Goal: Communication & Community: Answer question/provide support

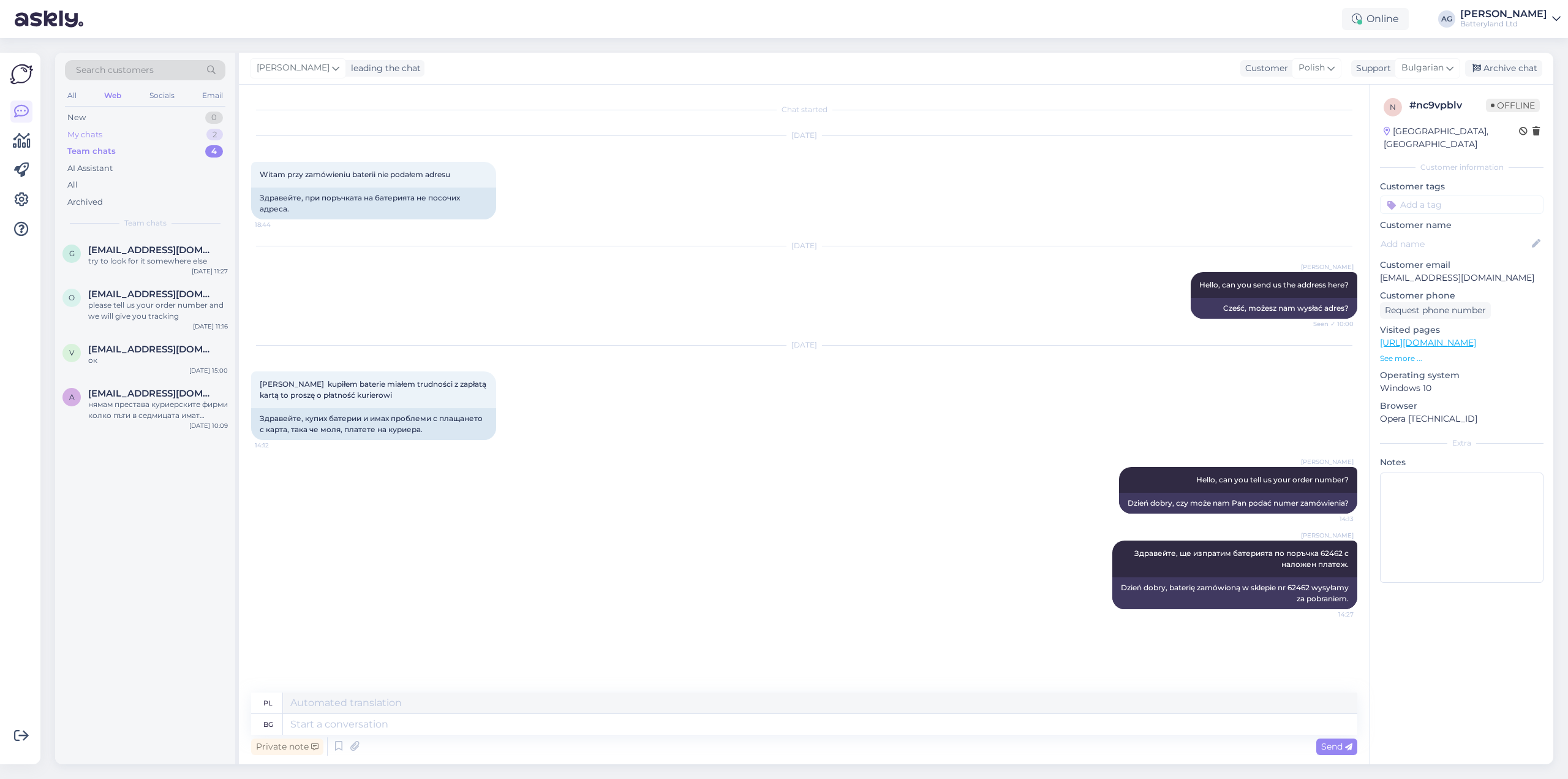
click at [103, 137] on div "My chats" at bounding box center [84, 134] width 35 height 12
click at [137, 255] on span "[EMAIL_ADDRESS][DOMAIN_NAME]" at bounding box center [152, 249] width 127 height 11
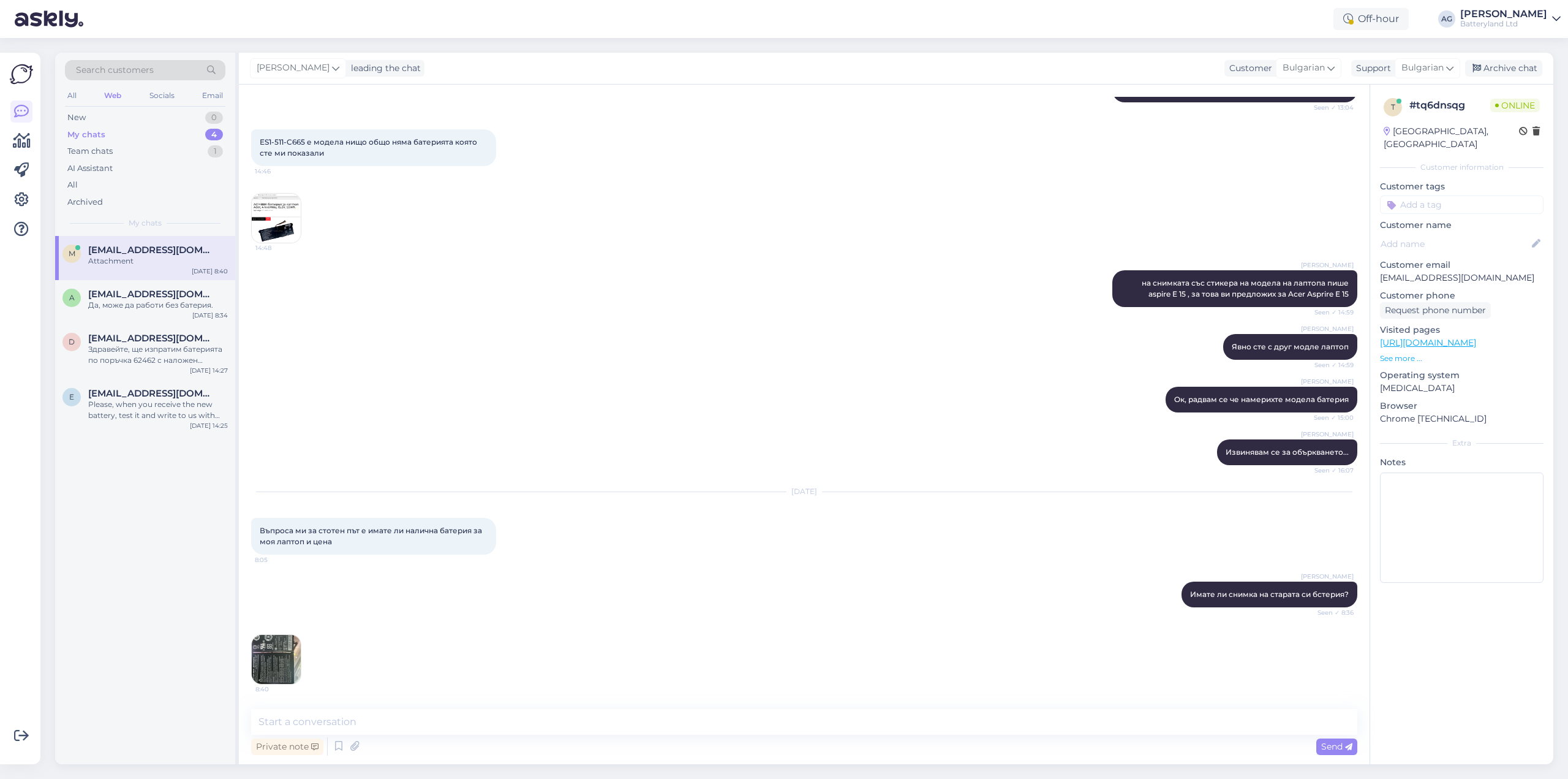
click at [270, 658] on img at bounding box center [276, 659] width 49 height 49
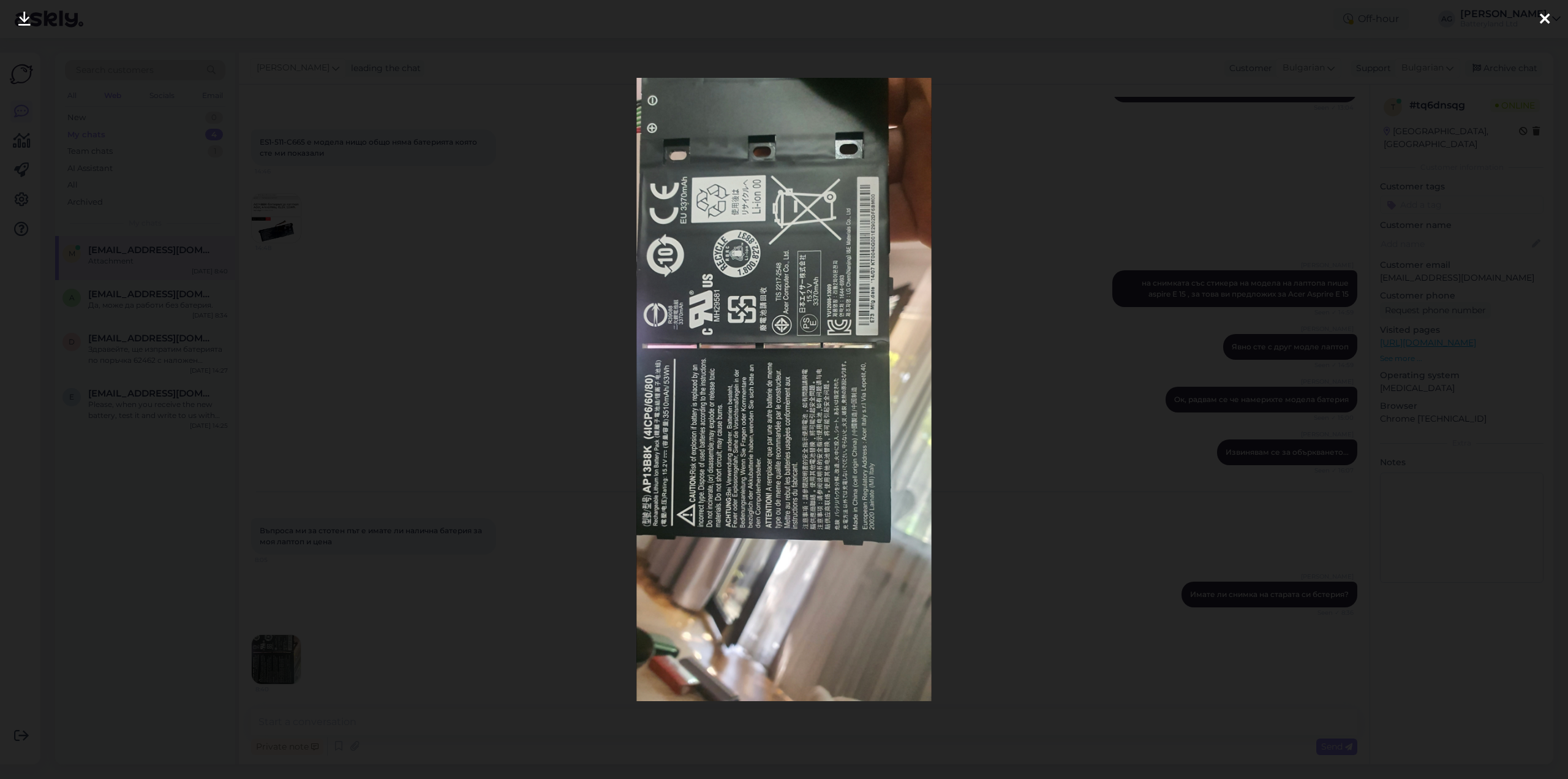
click at [559, 310] on div at bounding box center [784, 389] width 1568 height 779
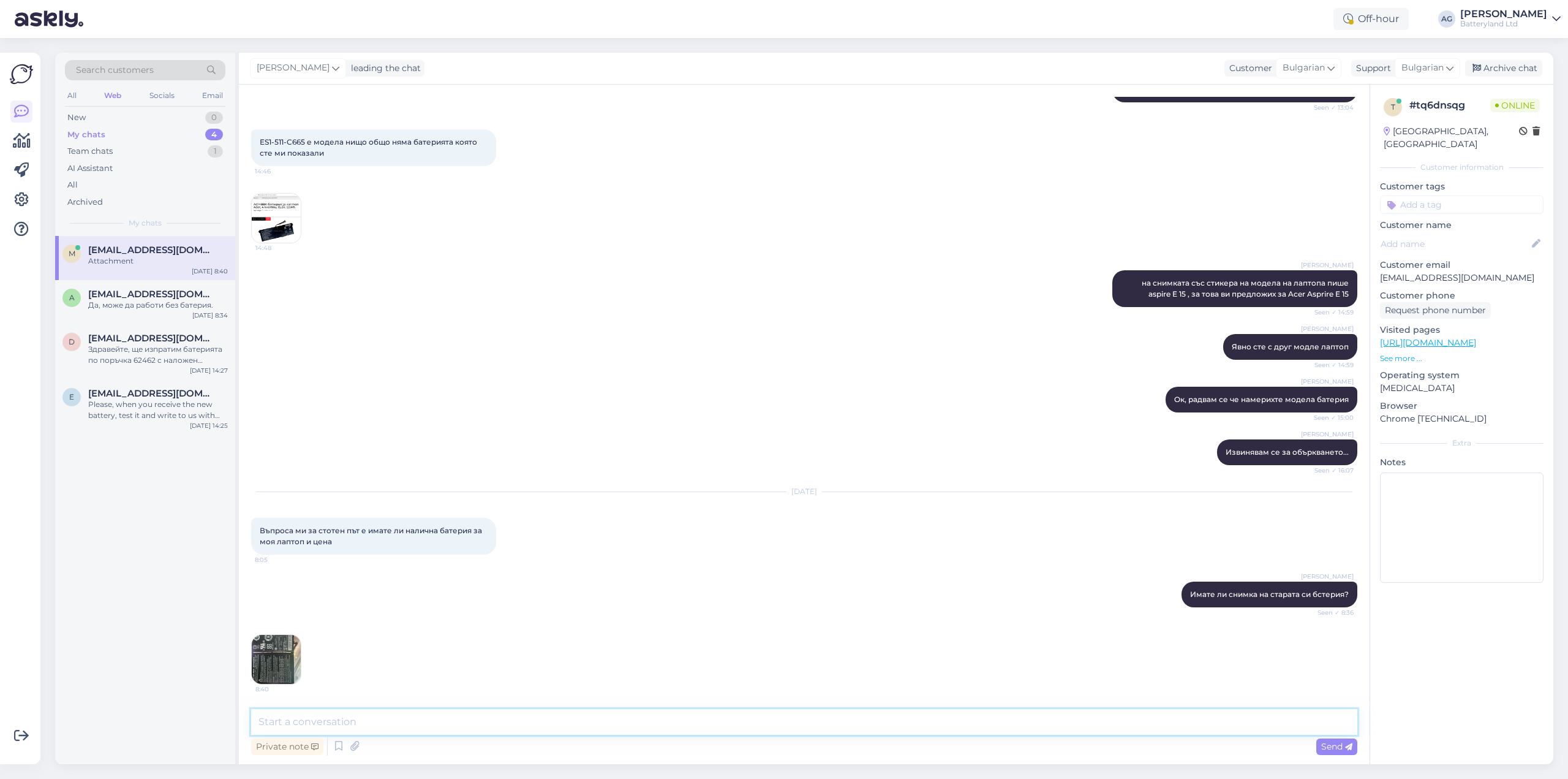
click at [507, 721] on textarea at bounding box center [803, 721] width 1106 height 26
paste textarea "[URL][DOMAIN_NAME]"
type textarea "[URL][DOMAIN_NAME]"
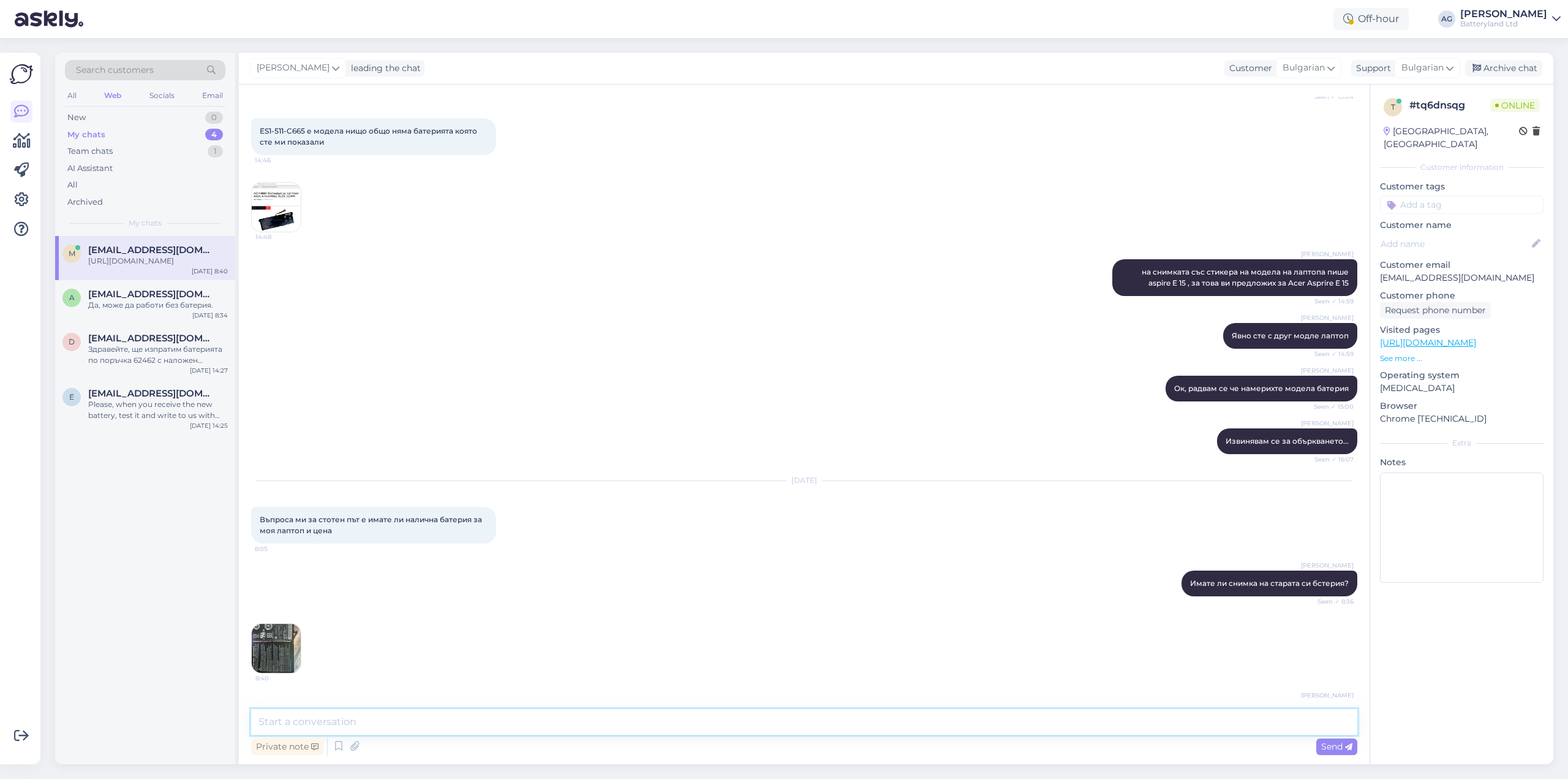
scroll to position [690, 0]
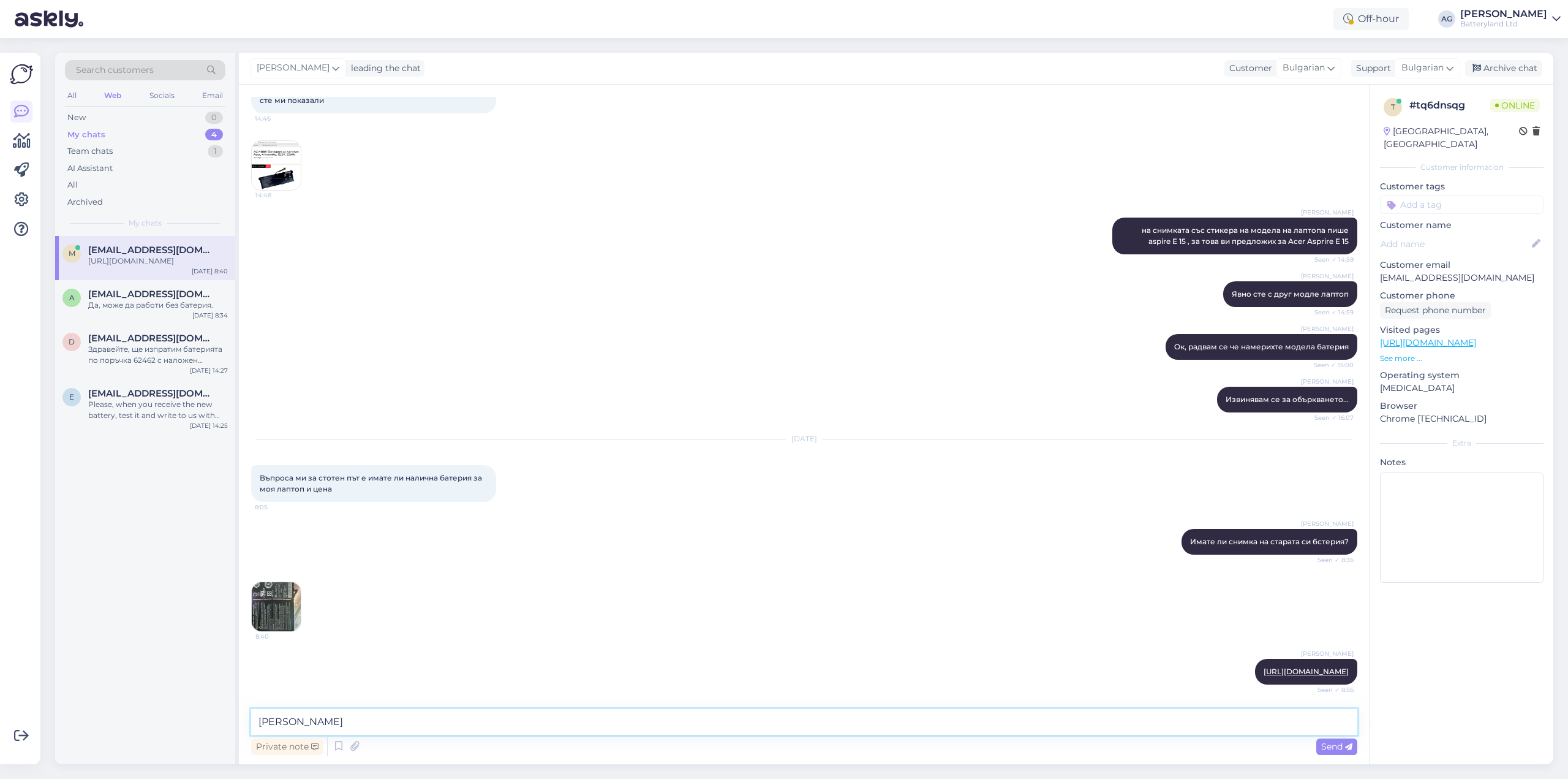
type textarea "Т"
type textarea "Това е съвместимата батерия с тази от снимката."
click at [266, 593] on img at bounding box center [276, 606] width 49 height 49
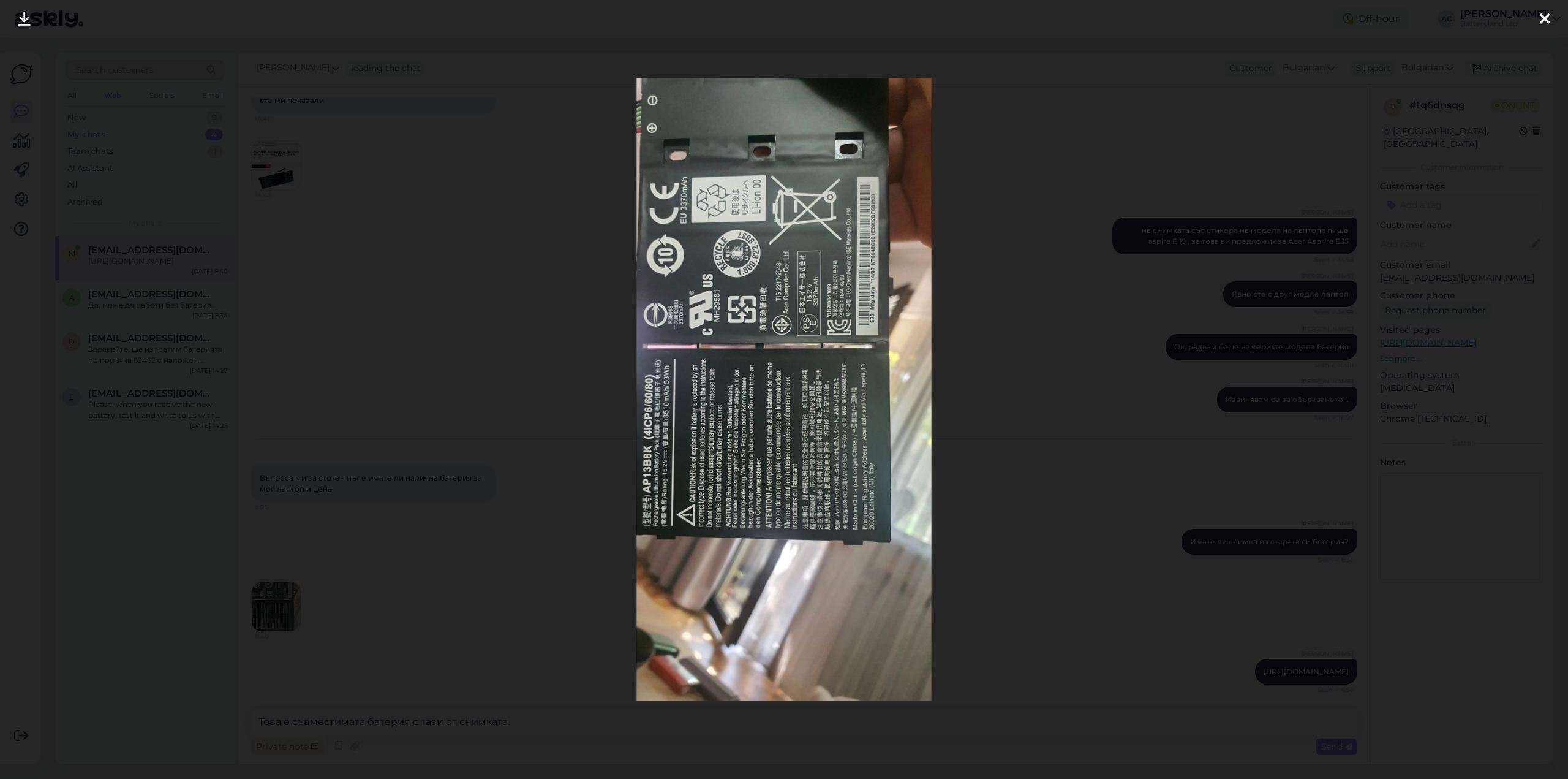
click at [470, 435] on div at bounding box center [784, 389] width 1568 height 779
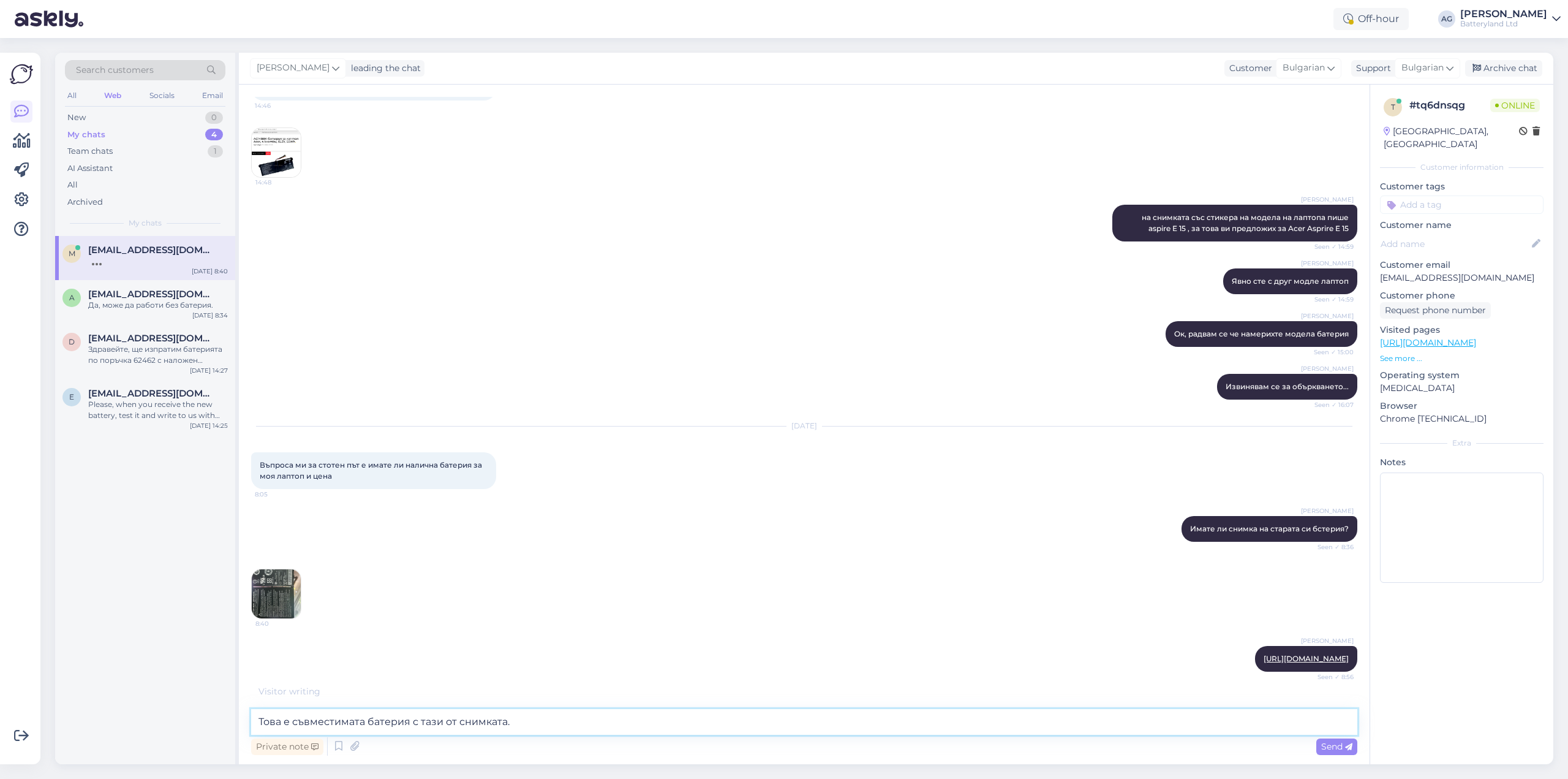
click at [572, 724] on textarea "Това е съвместимата батерия с тази от снимката." at bounding box center [803, 721] width 1106 height 26
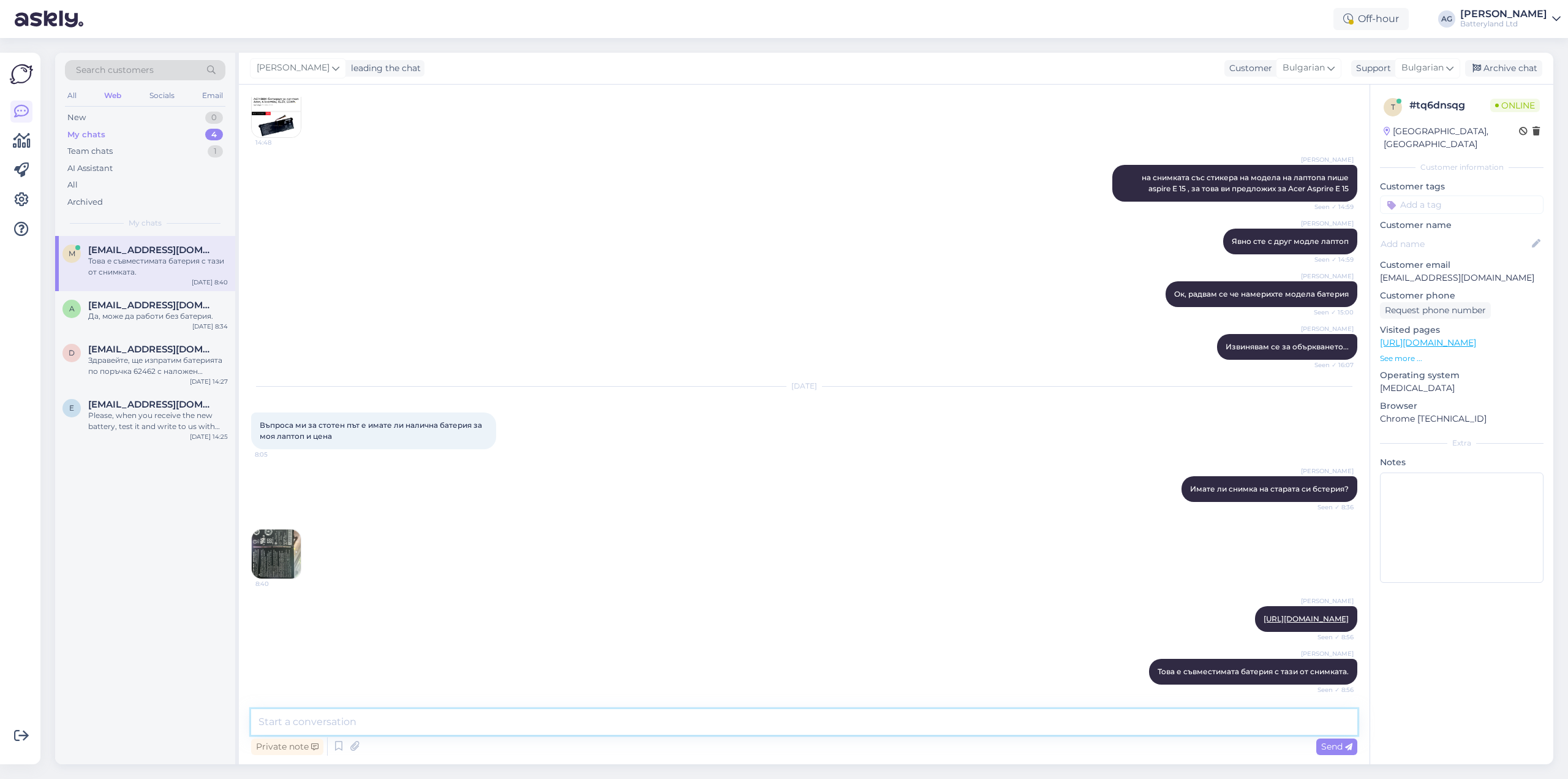
scroll to position [538, 0]
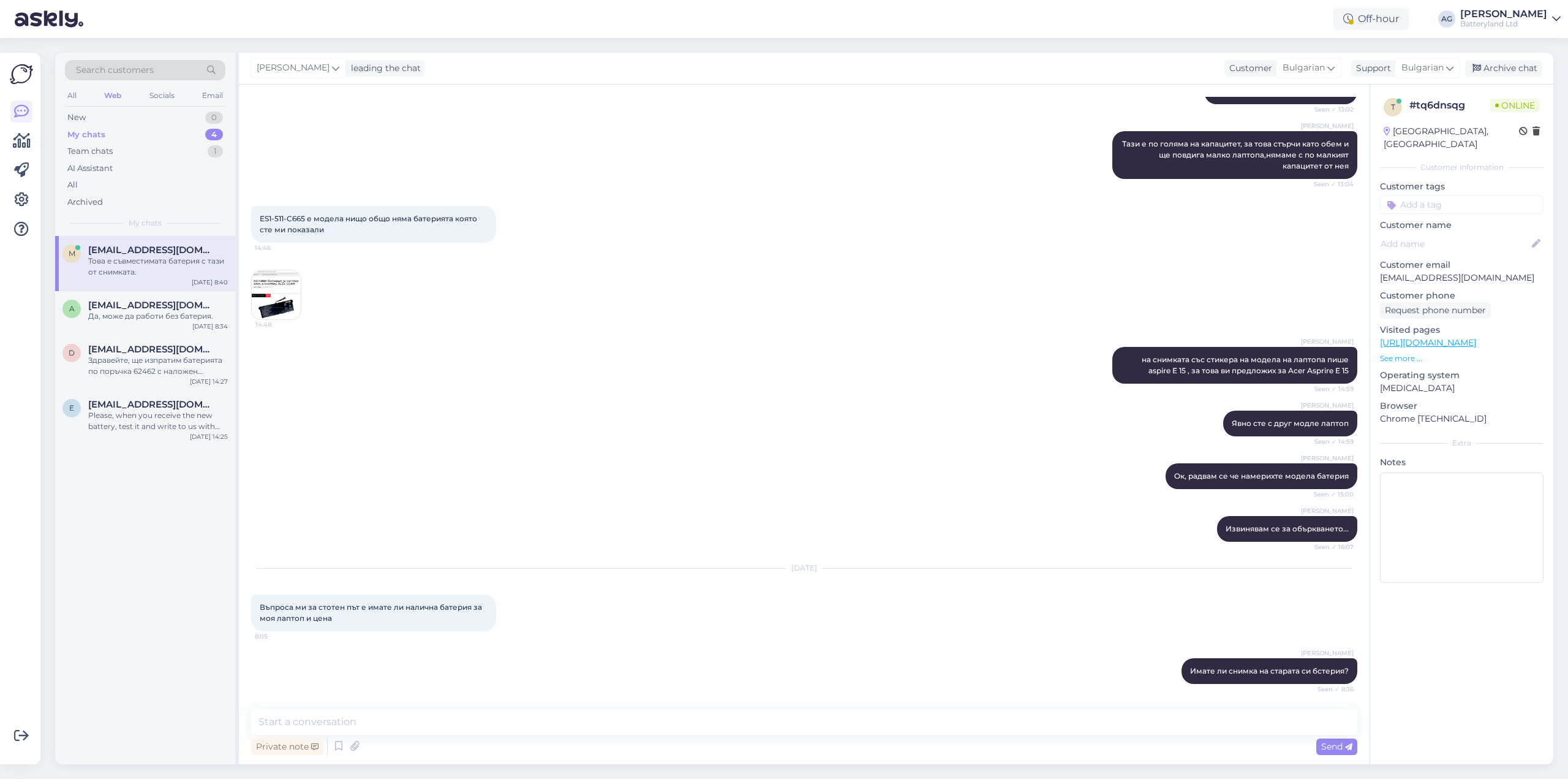
click at [265, 300] on img at bounding box center [276, 294] width 49 height 49
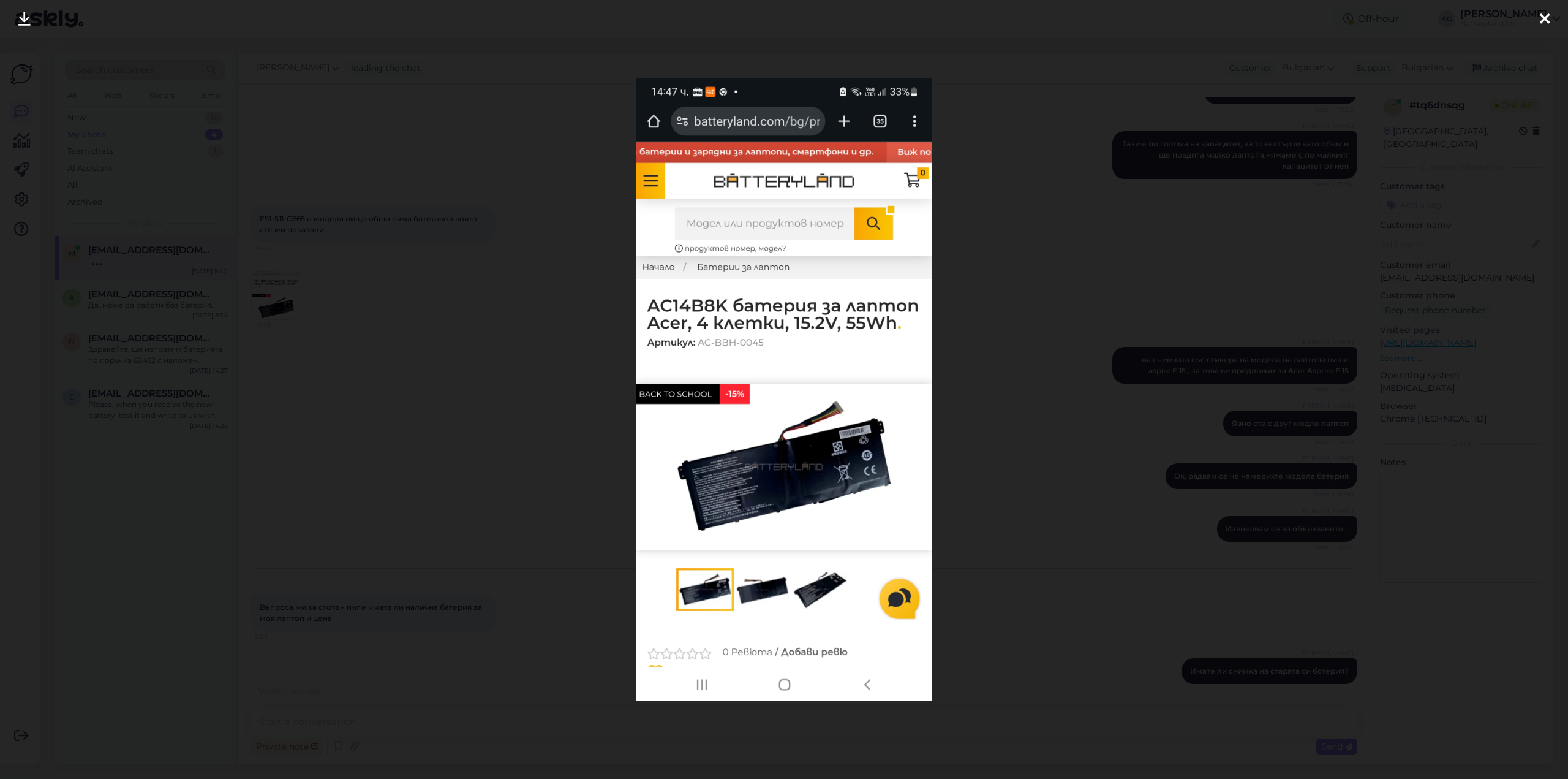
click at [1059, 89] on div at bounding box center [784, 389] width 1568 height 779
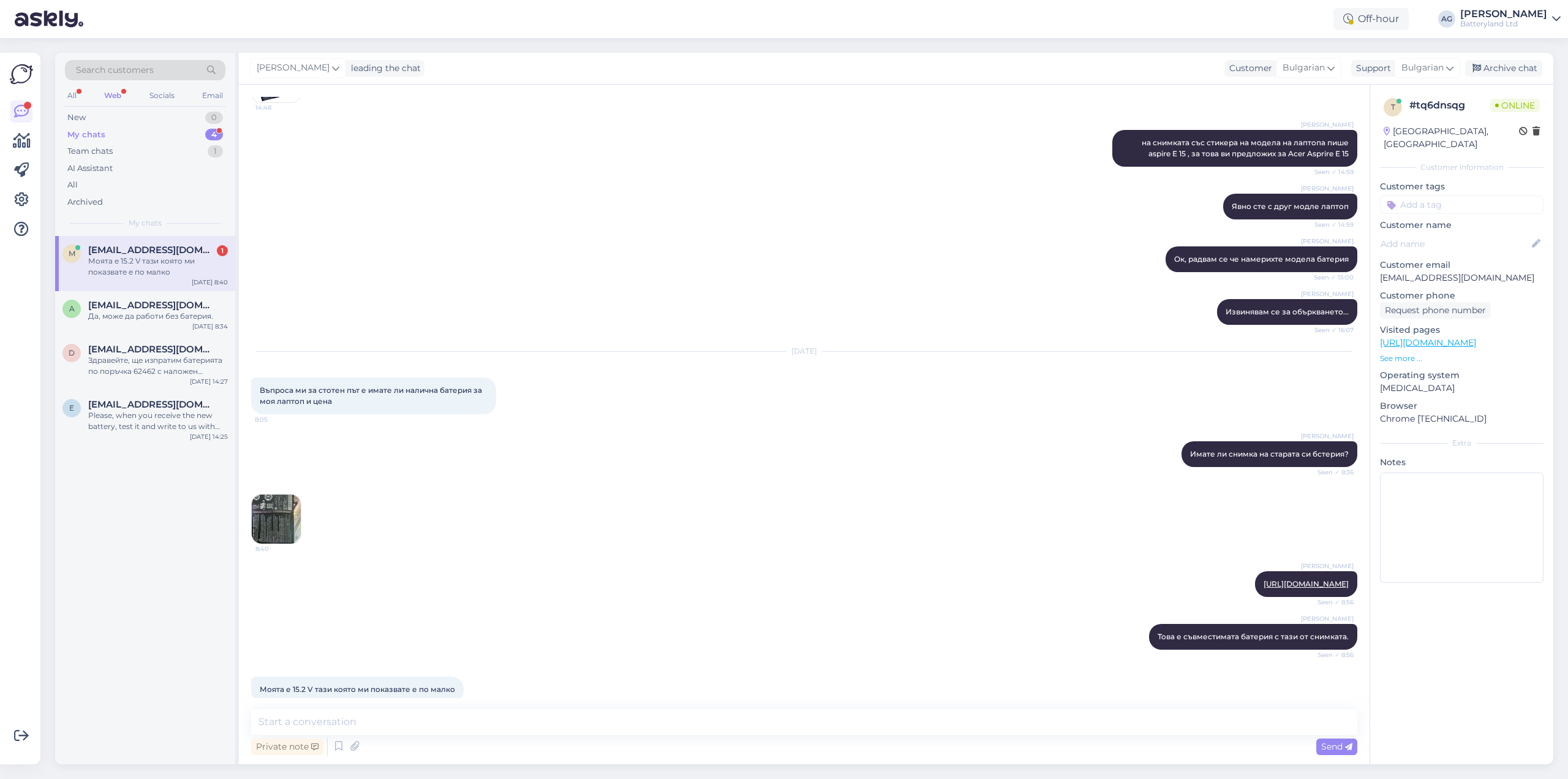
scroll to position [795, 0]
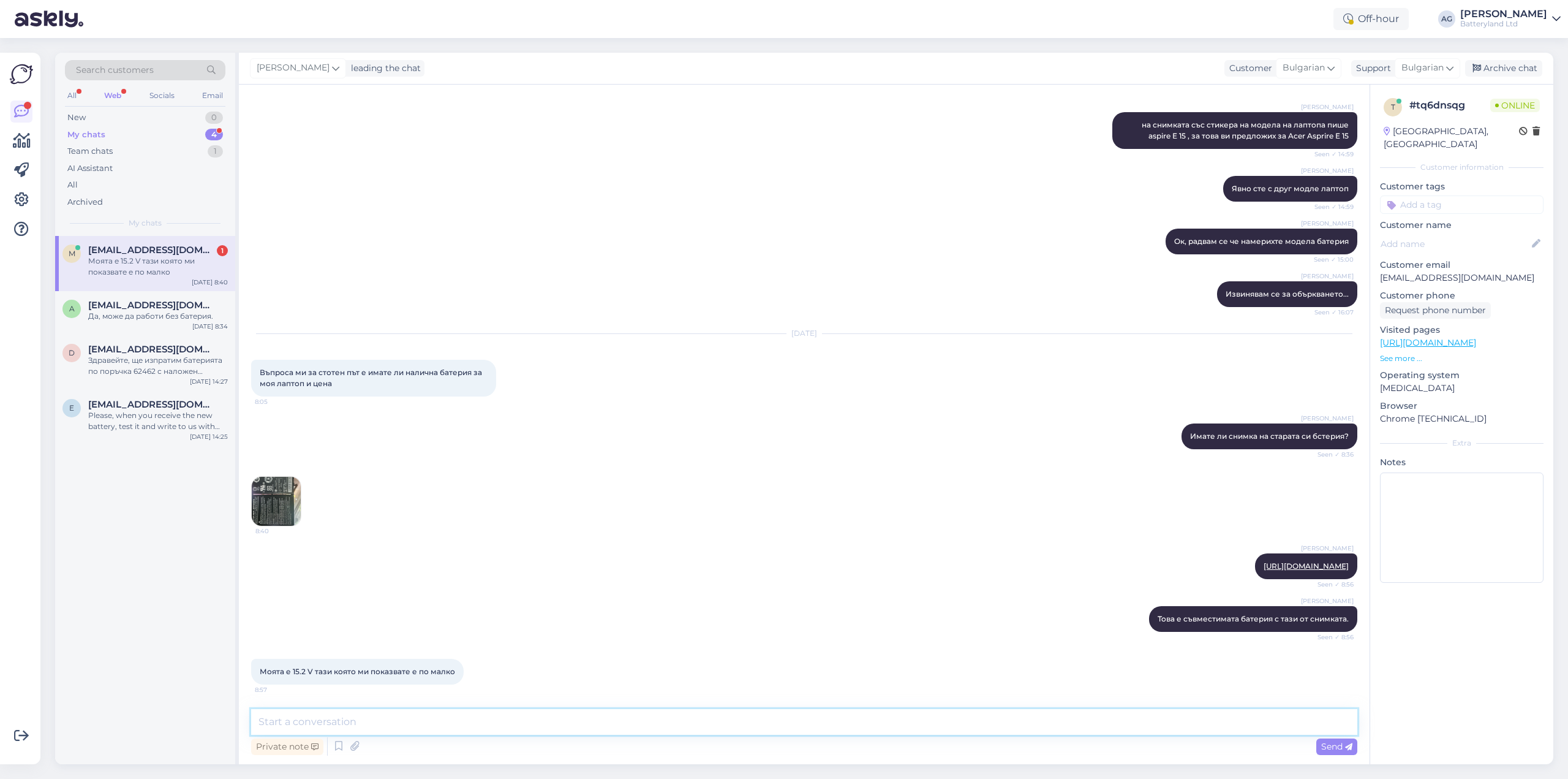
click at [378, 721] on textarea at bounding box center [803, 721] width 1106 height 26
type textarea "Няма разлика между 14.8v и 15.2v"
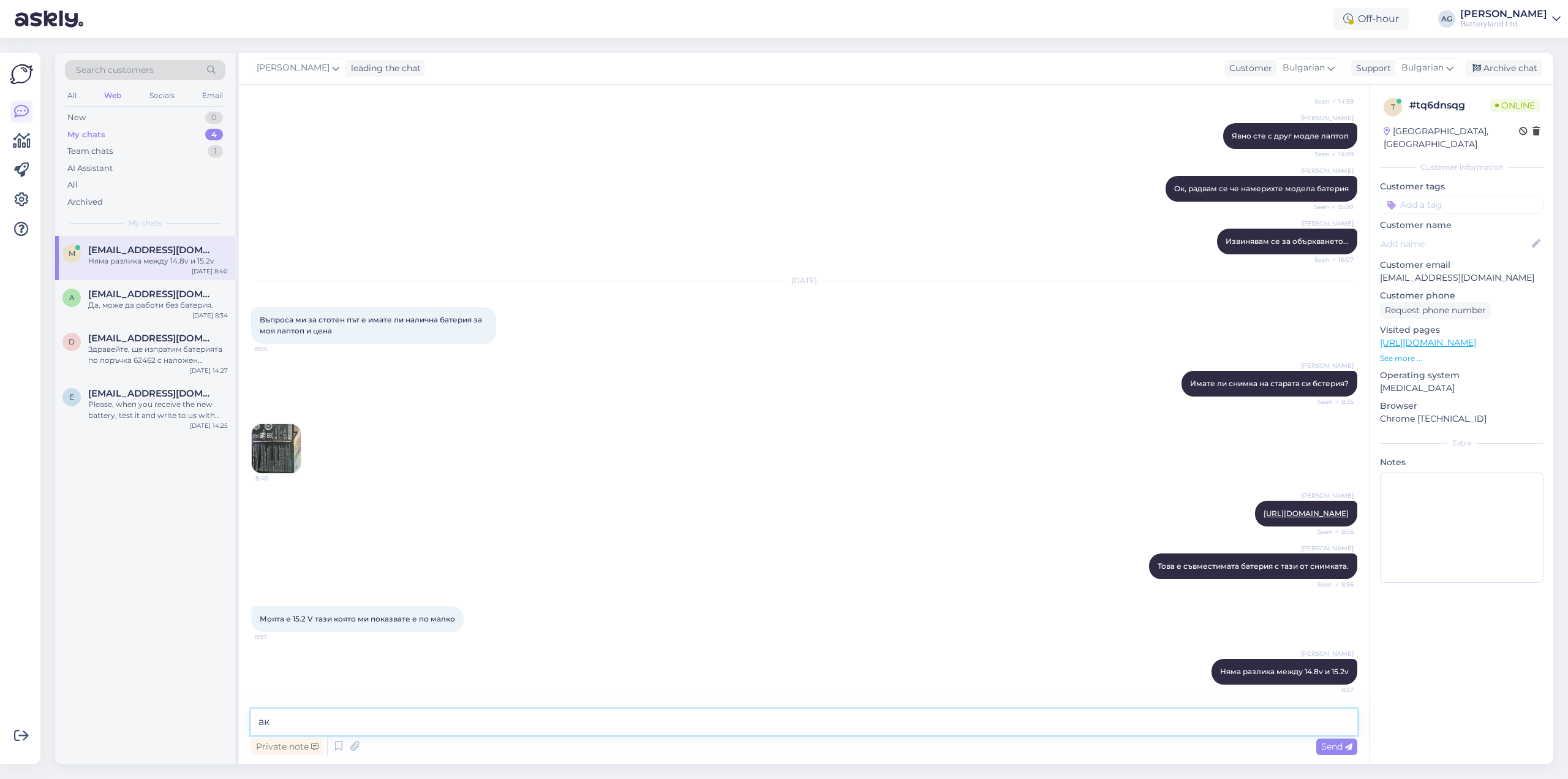
type textarea "[PERSON_NAME]"
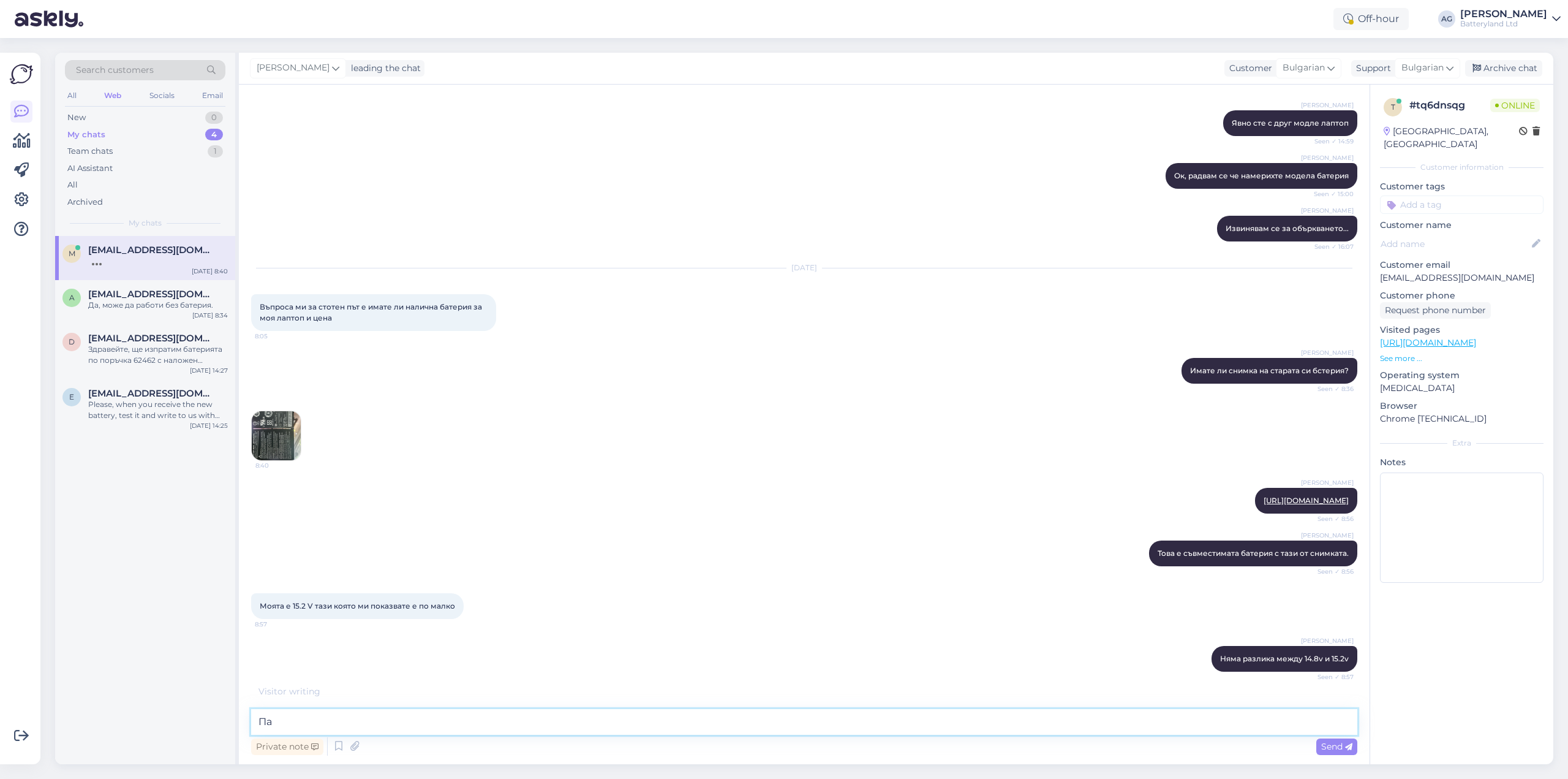
type textarea "П"
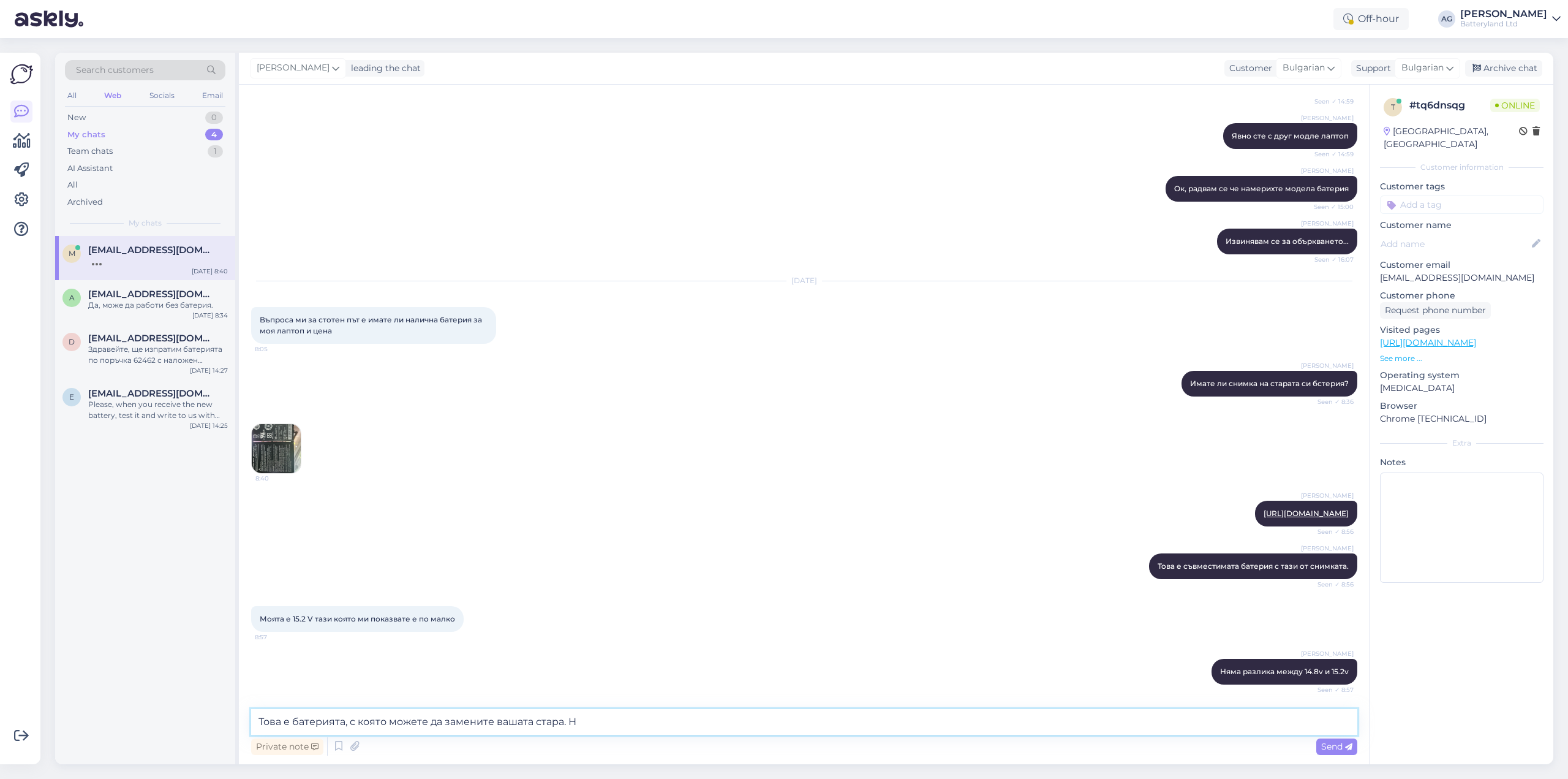
type textarea "Това е батерията, с която можете да замените вашата стара."
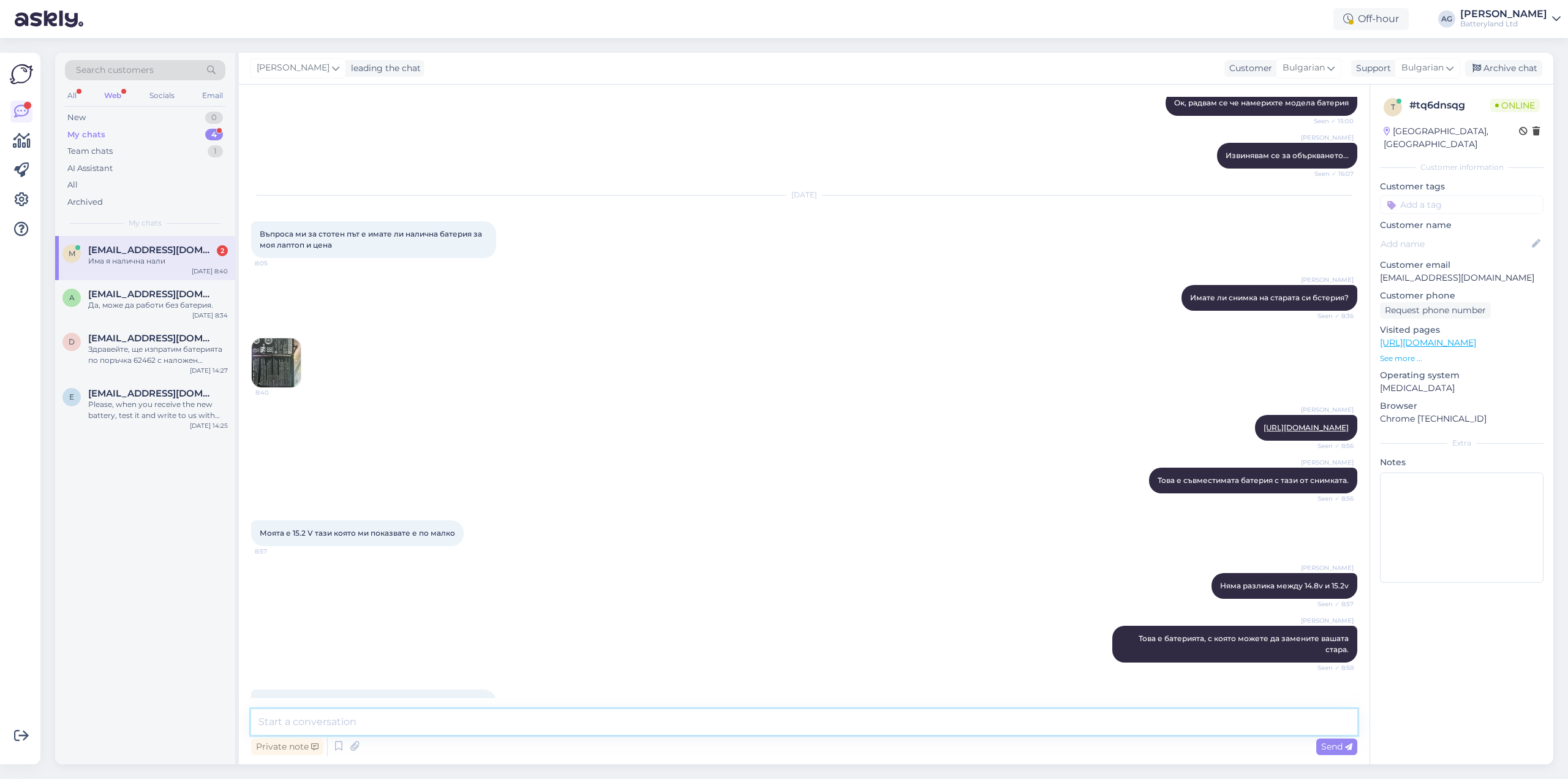
scroll to position [1027, 0]
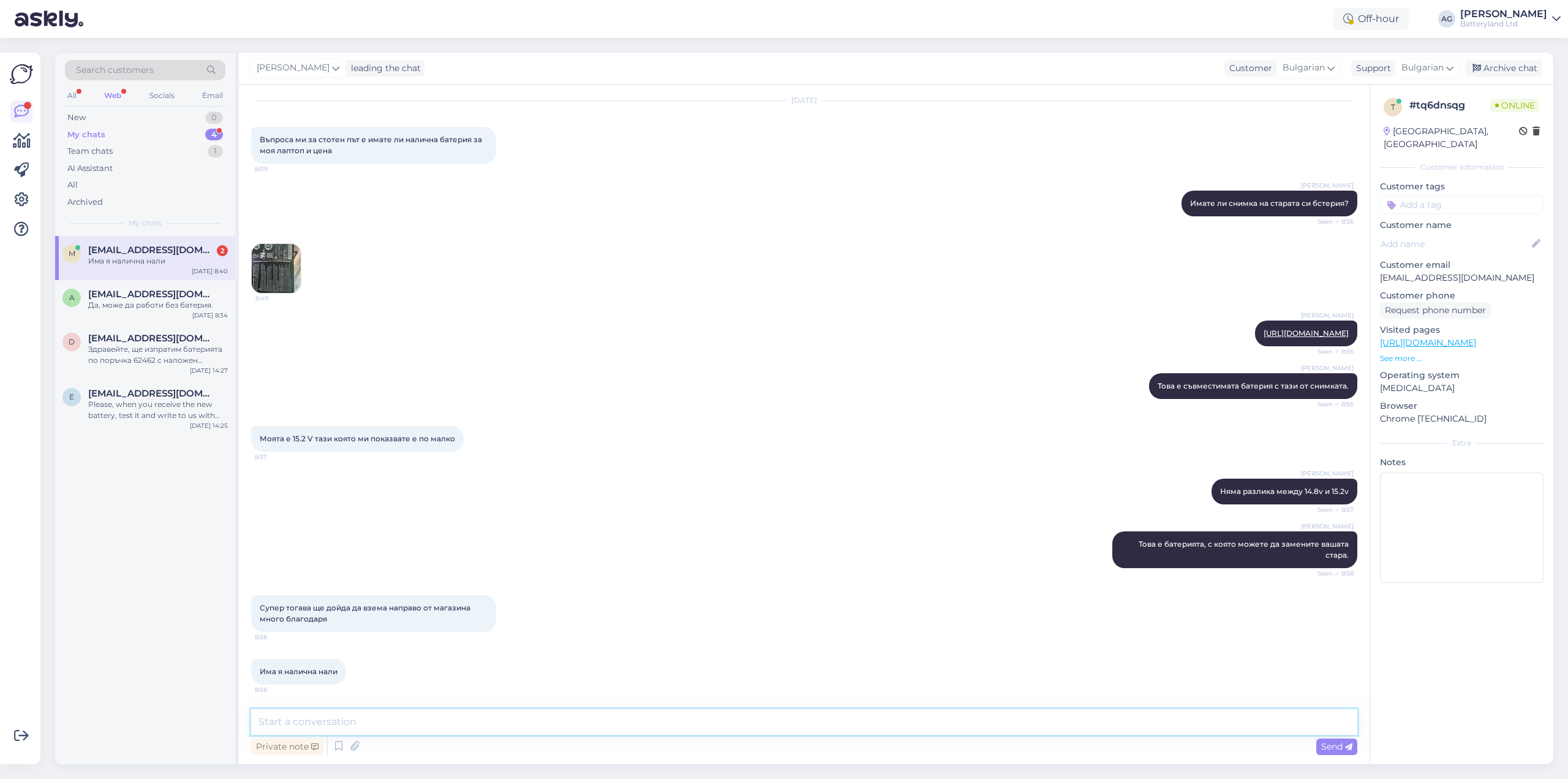
click at [355, 714] on textarea at bounding box center [803, 721] width 1106 height 26
type textarea "да, има я налична"
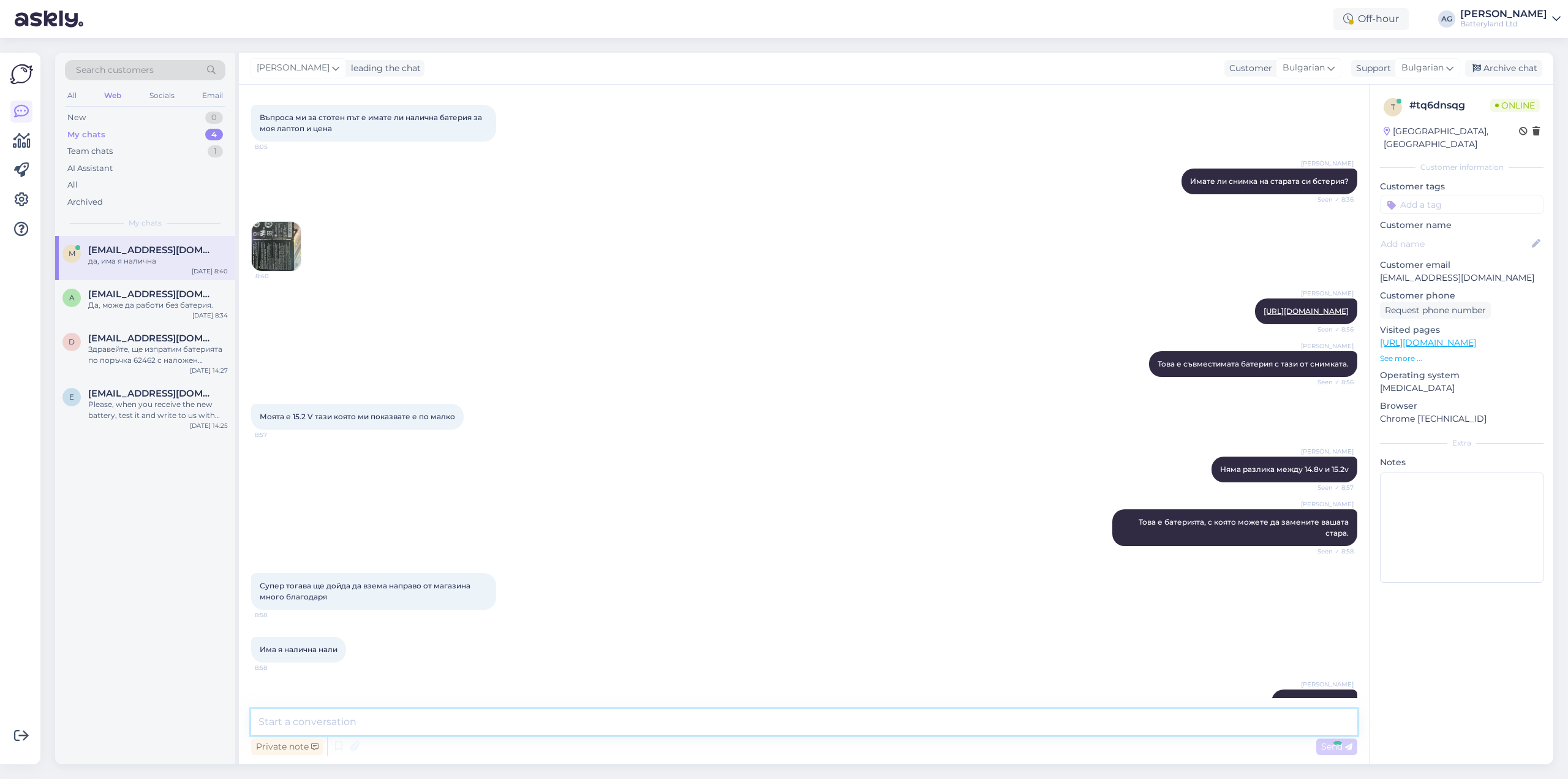
scroll to position [1080, 0]
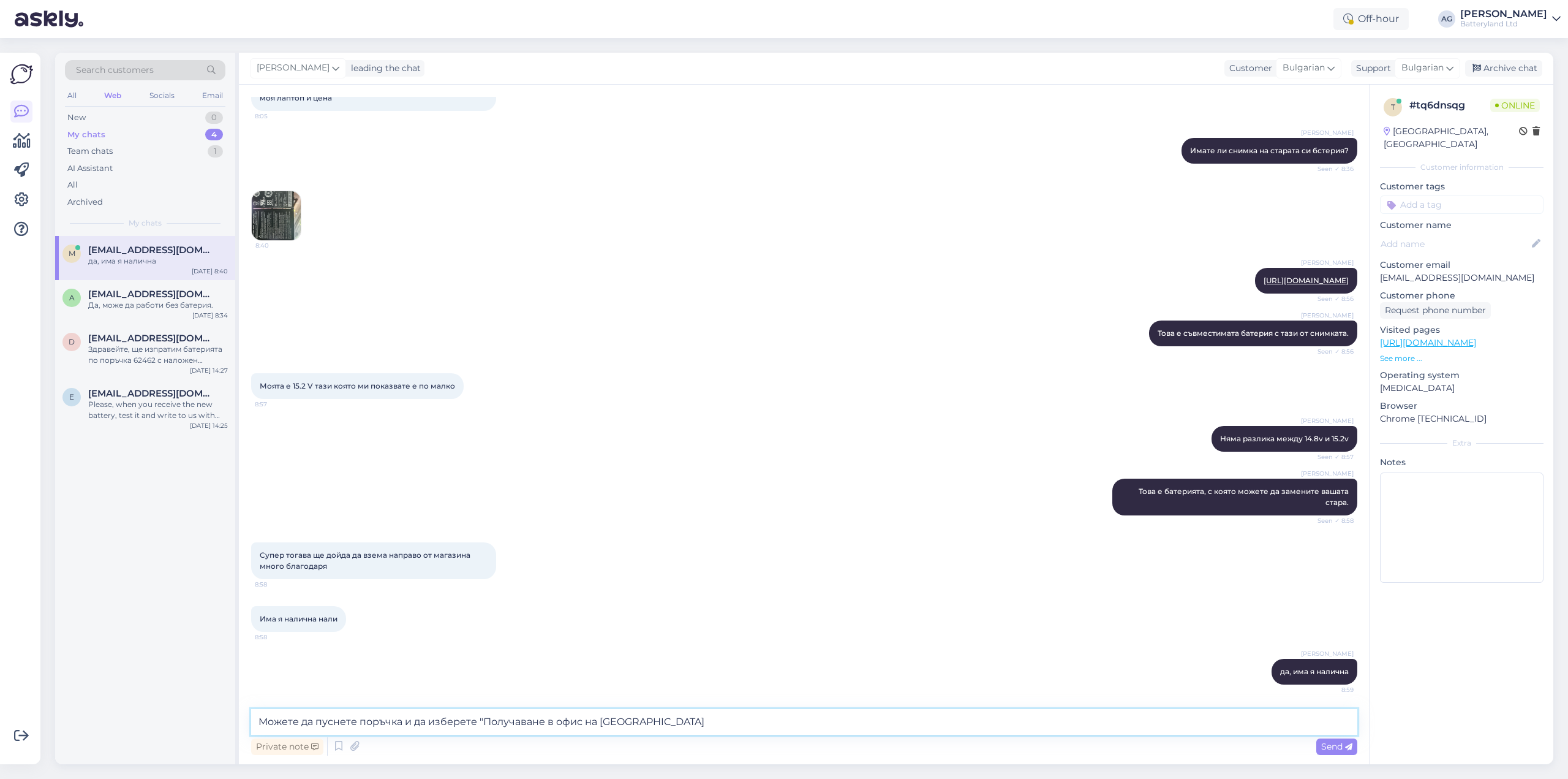
type textarea "Можете да пуснете поръчка и да изберете "Получаване в офис на Batteryland""
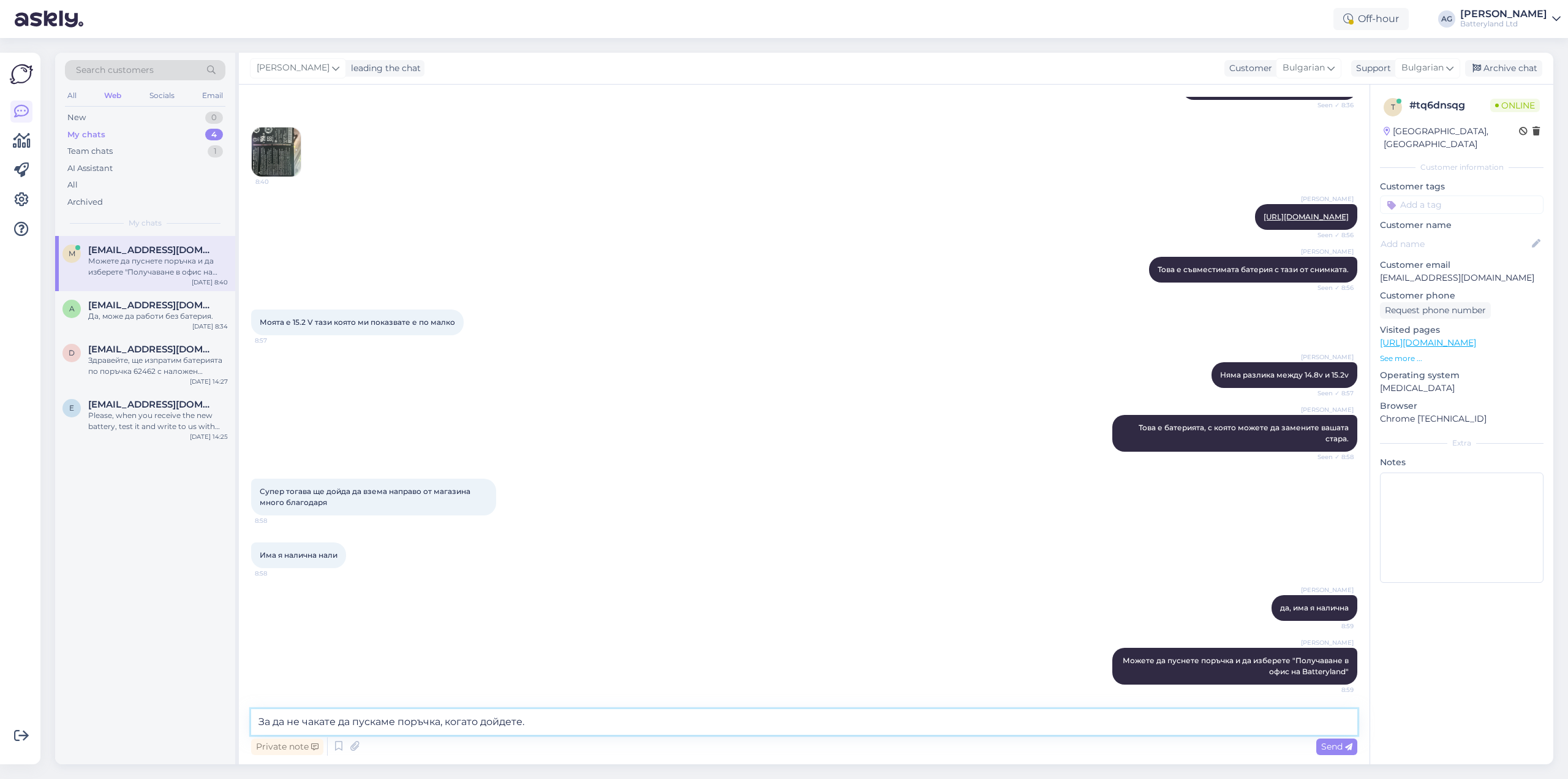
type textarea "За да не чакате да пускаме поръчка, когато дойдете."
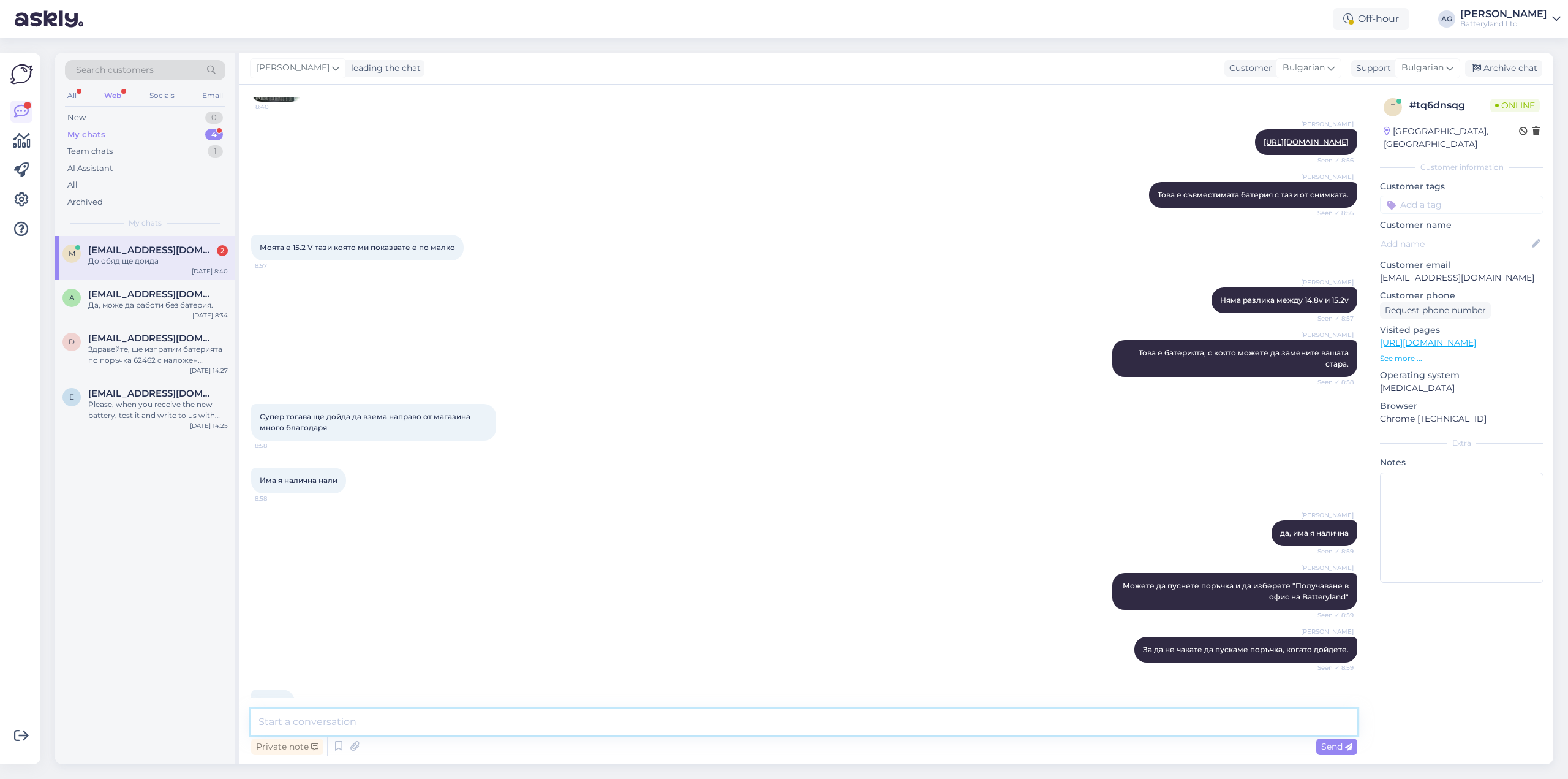
scroll to position [1302, 0]
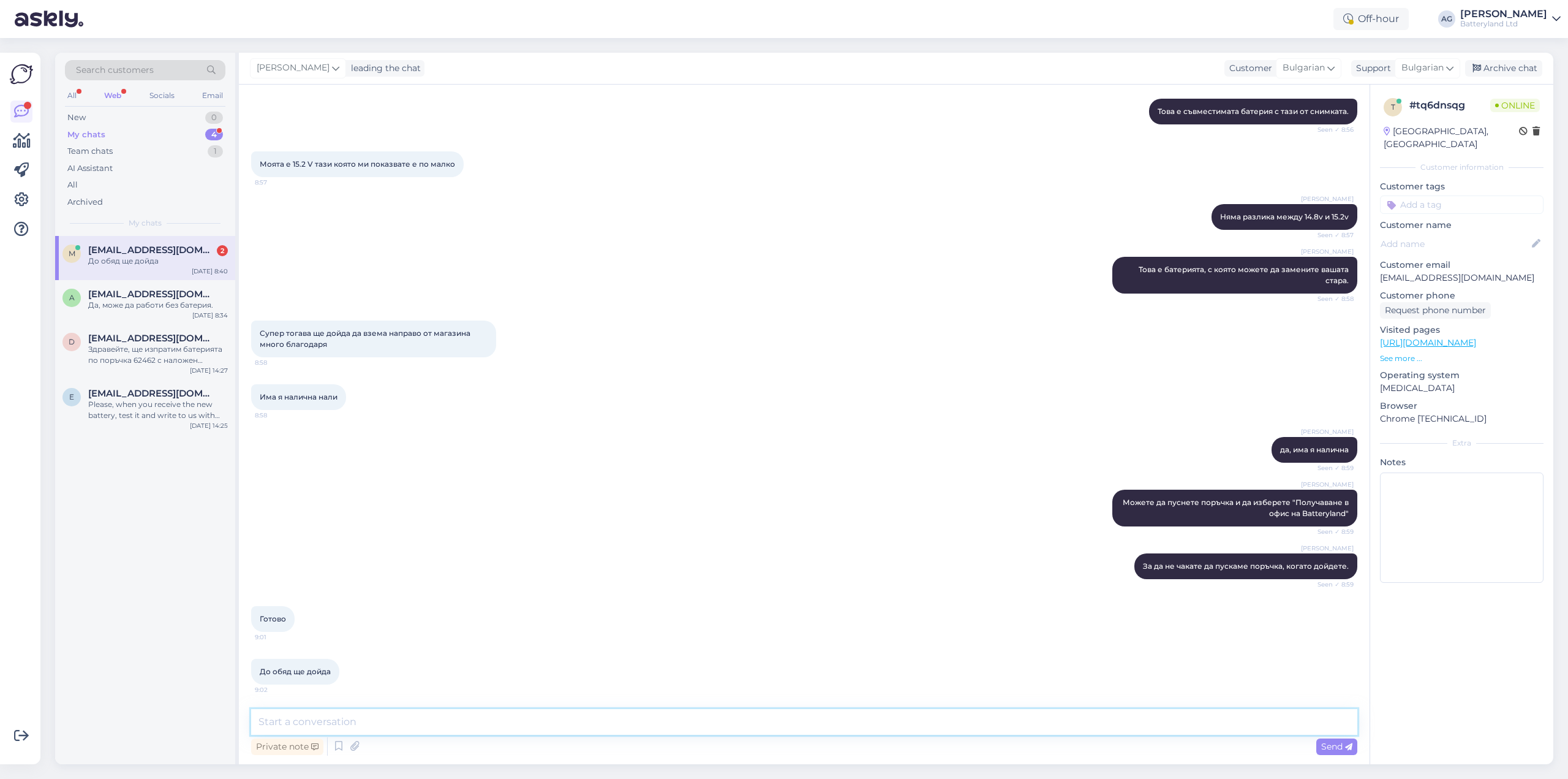
click at [337, 723] on textarea at bounding box center [803, 721] width 1106 height 26
click at [545, 712] on textarea at bounding box center [803, 721] width 1106 height 26
type textarea "P"
type textarea "п"
type textarea "Получихме поръчката ви. До скоро"
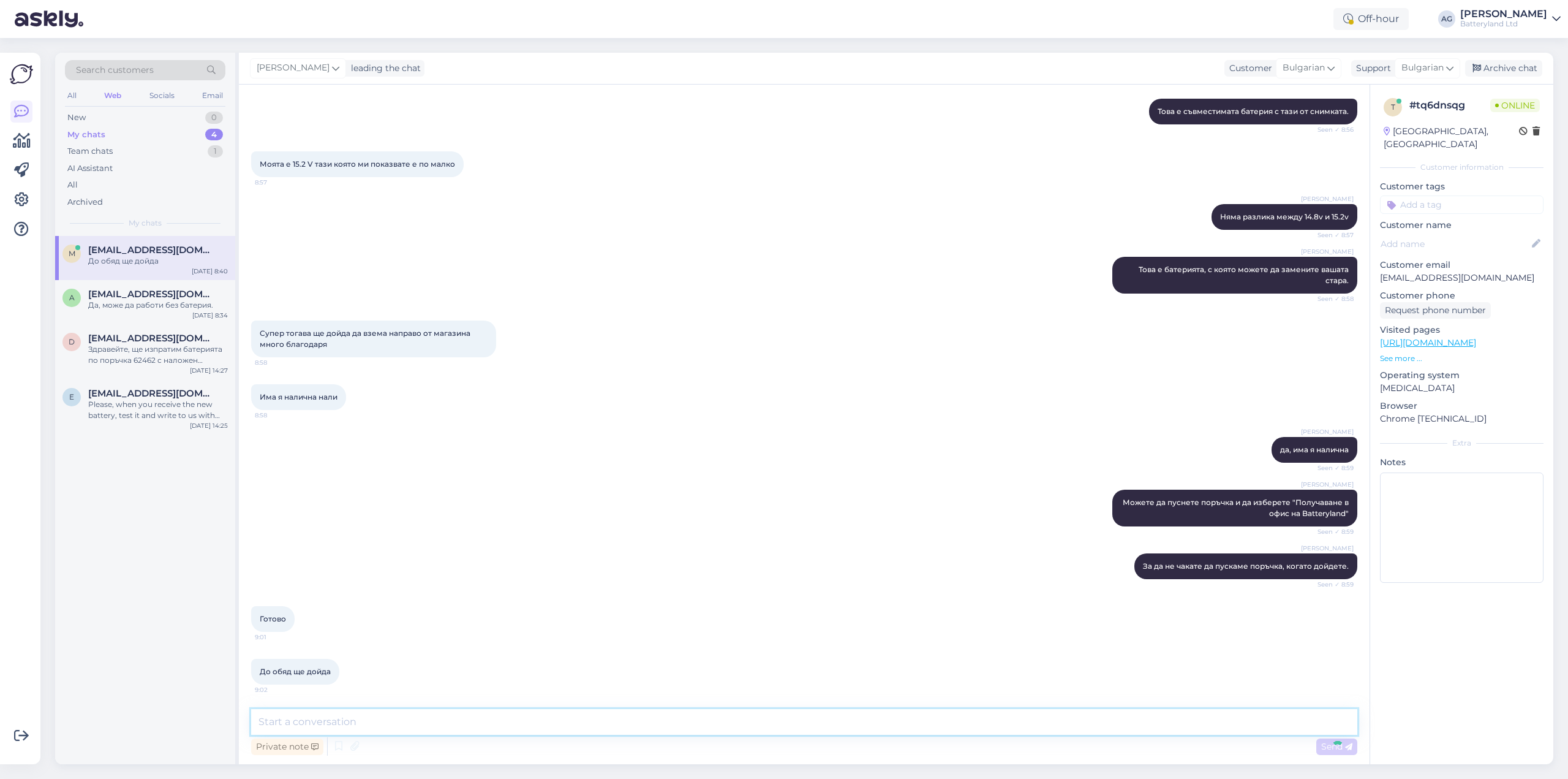
scroll to position [1354, 0]
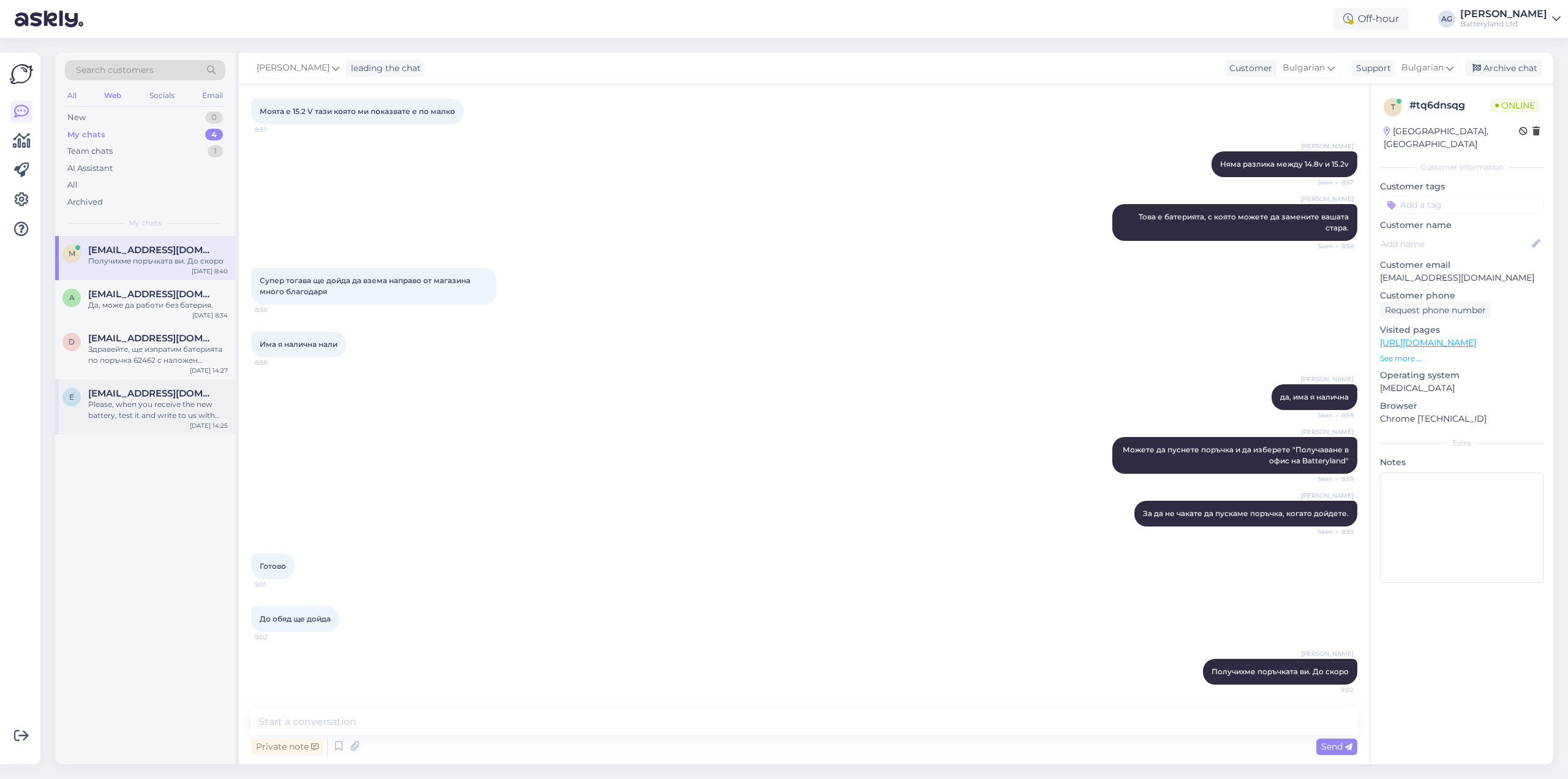
click at [118, 414] on div "Please, when you receive the new battery, test it and write to us with your fee…" at bounding box center [158, 410] width 140 height 22
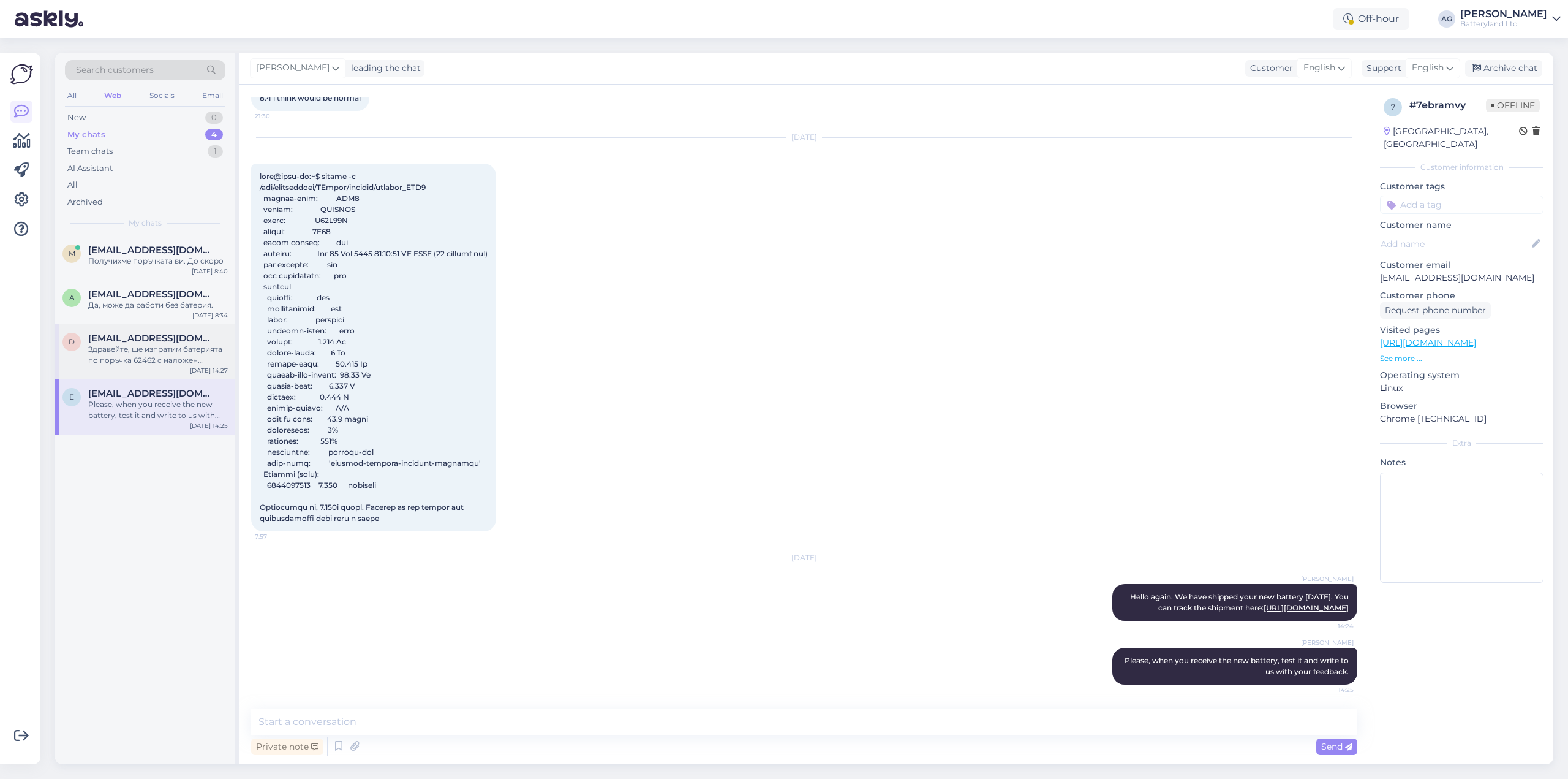
click at [116, 334] on span "[EMAIL_ADDRESS][DOMAIN_NAME]" at bounding box center [152, 338] width 127 height 11
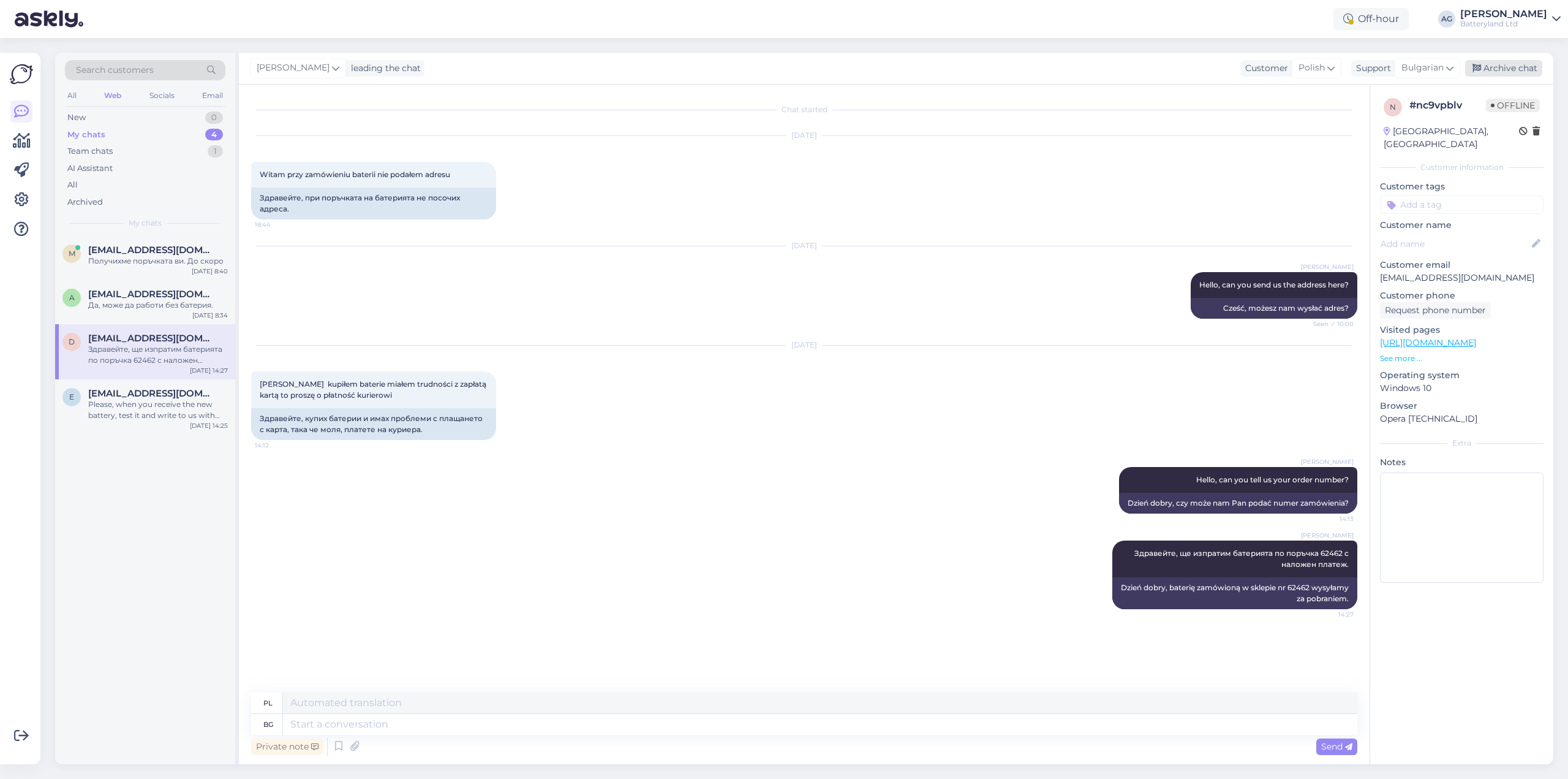
click at [1504, 66] on div "Archive chat" at bounding box center [1503, 69] width 77 height 17
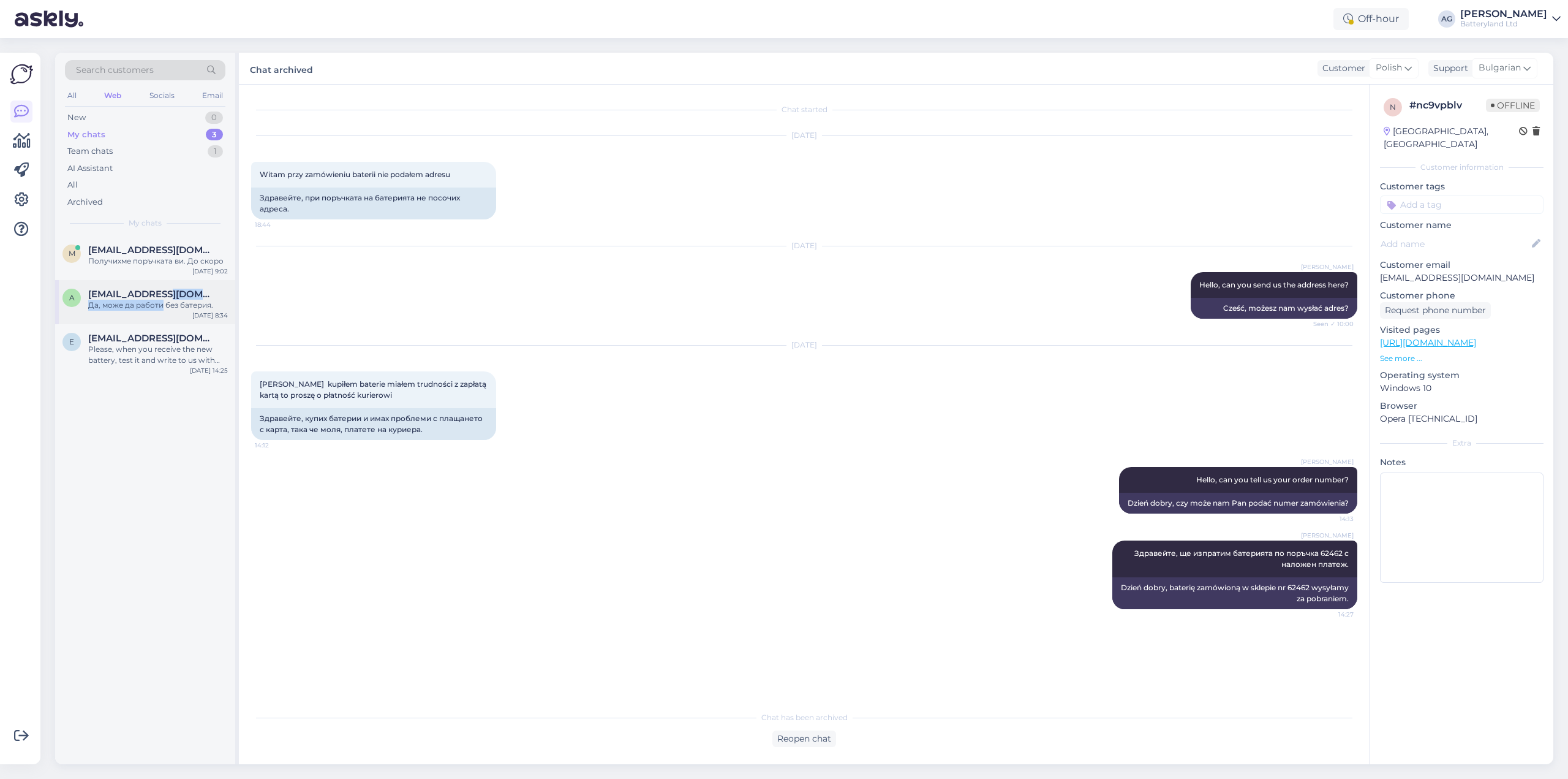
click at [162, 299] on div "[EMAIL_ADDRESS][DOMAIN_NAME] Да, може да работи без батерия." at bounding box center [158, 300] width 140 height 22
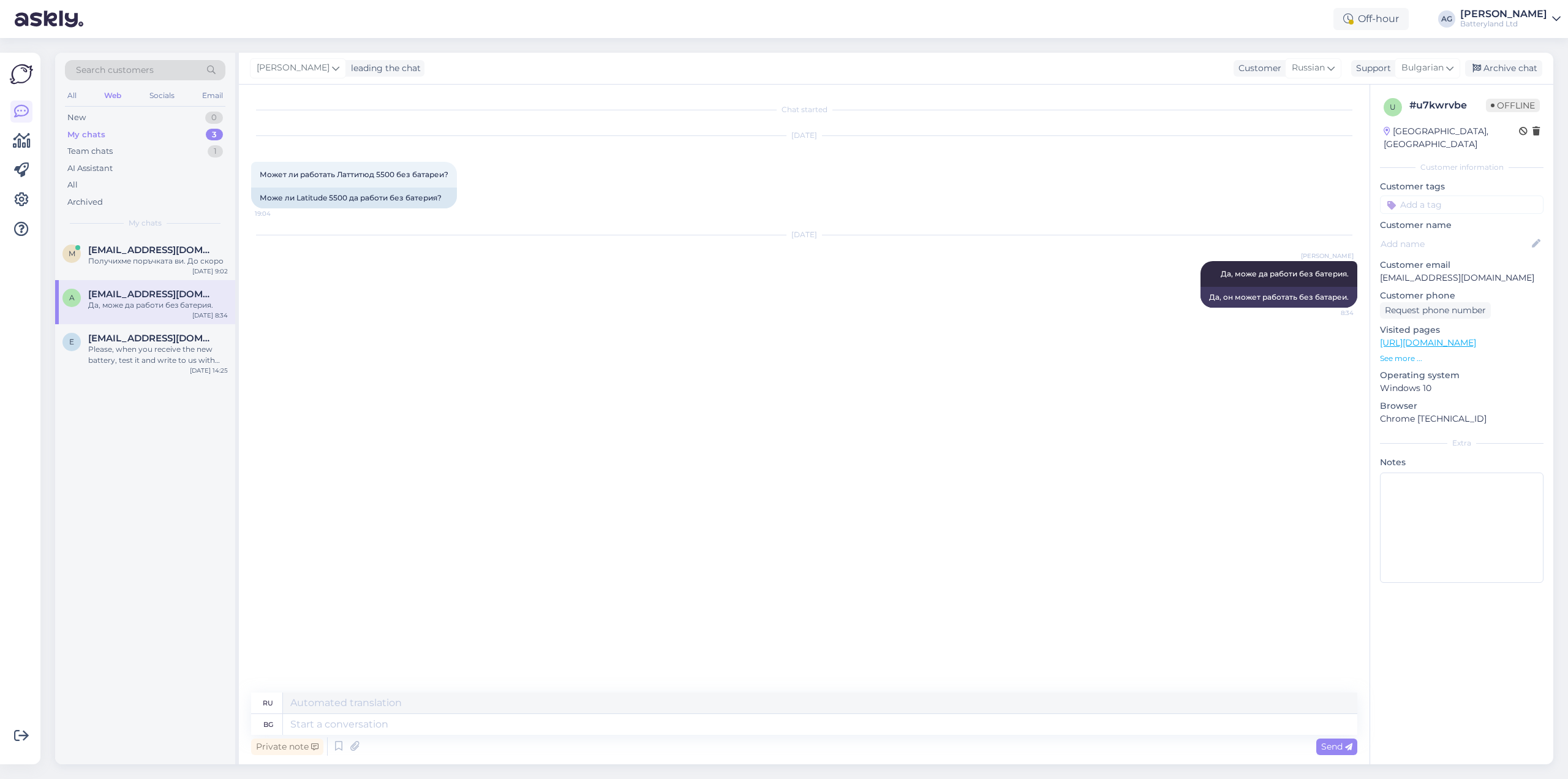
click at [194, 300] on div "Да, може да работи без батерия." at bounding box center [158, 305] width 140 height 11
click at [1398, 353] on p "See more ..." at bounding box center [1461, 358] width 164 height 11
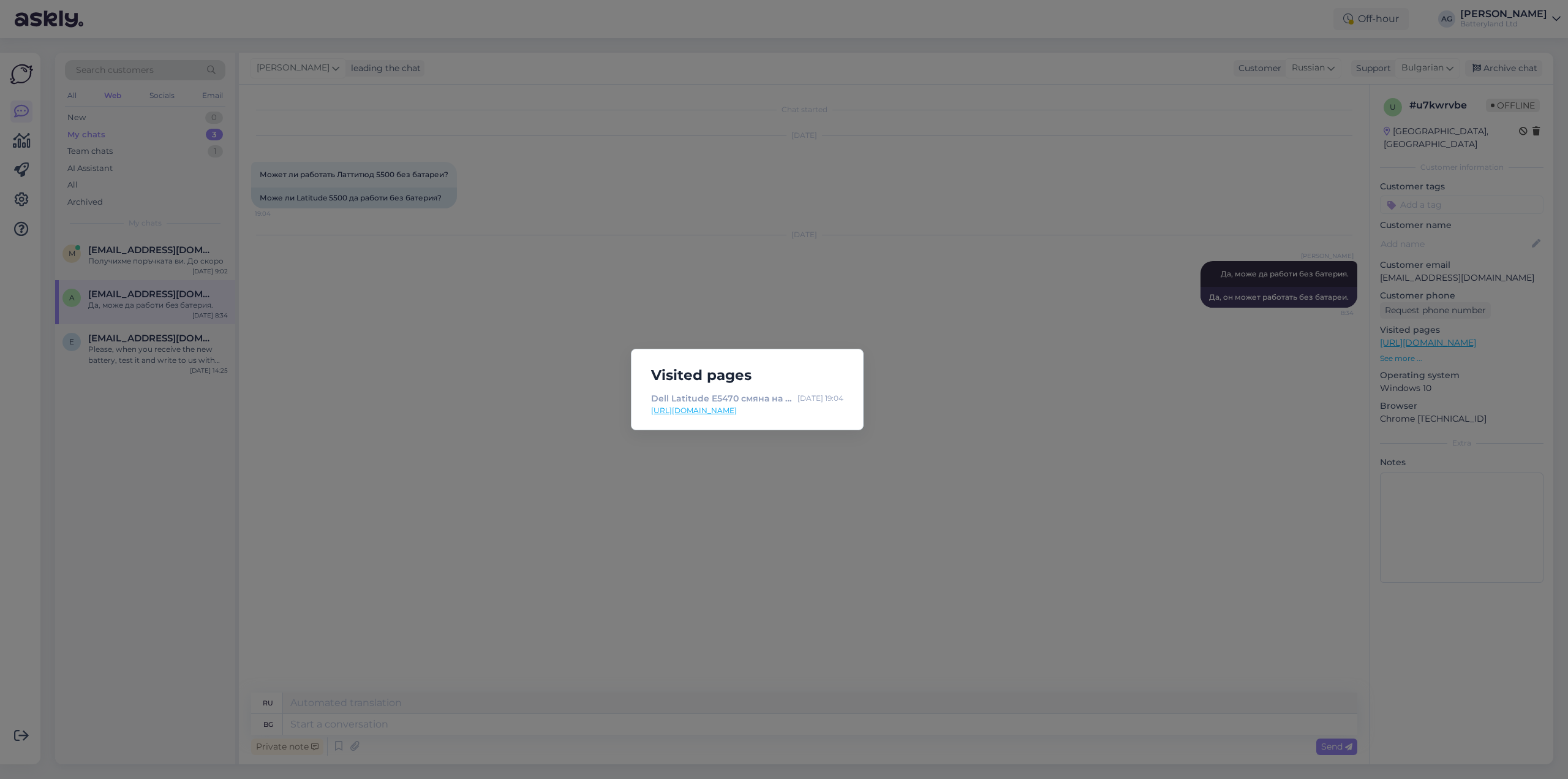
click at [1043, 321] on div "Visited pages Dell Latitude E5470 смяна на батерия стъпка по стъпка | Batteryla…" at bounding box center [784, 389] width 1568 height 779
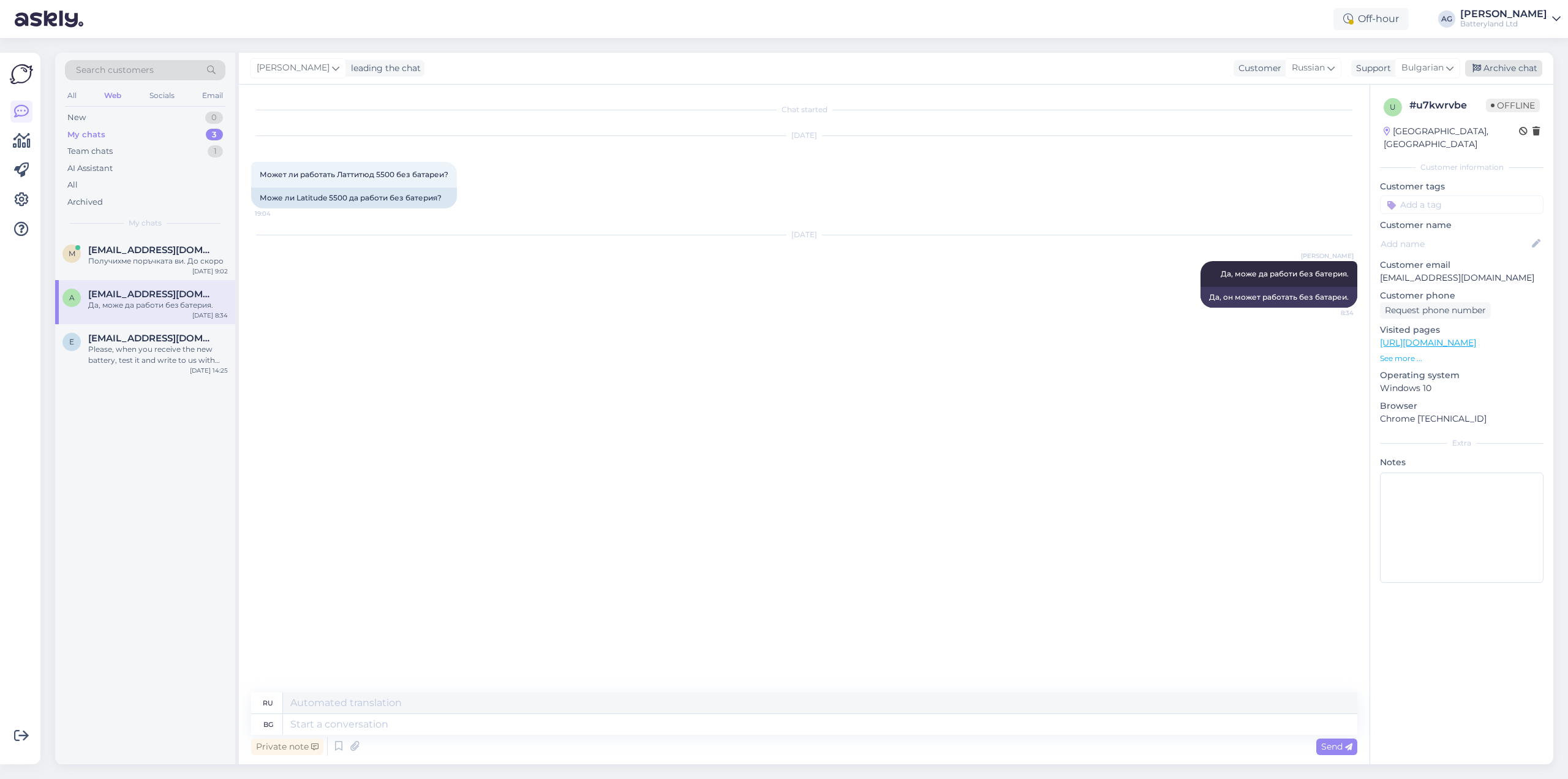
click at [1498, 62] on div "Archive chat" at bounding box center [1503, 69] width 77 height 17
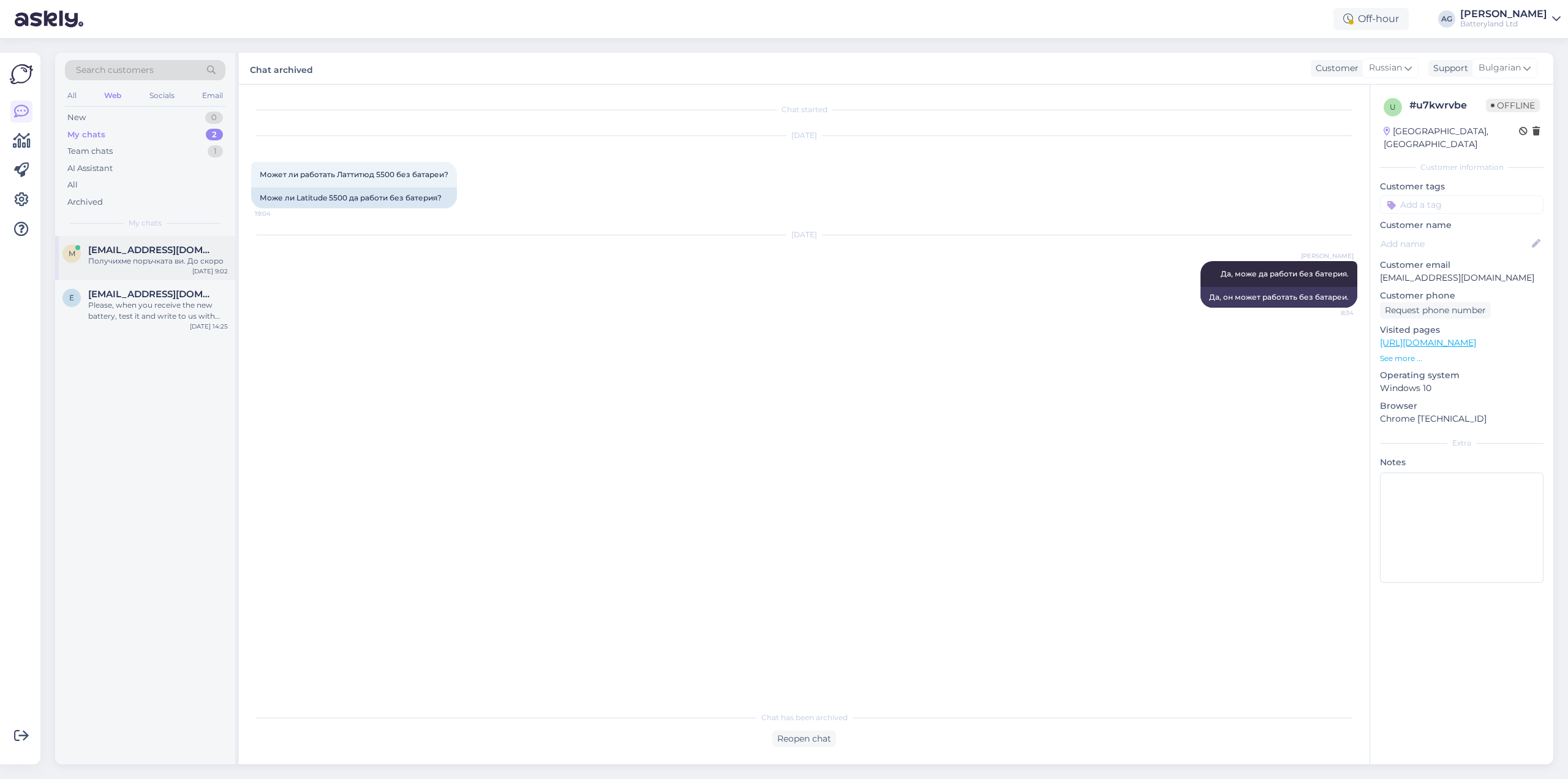
click at [164, 244] on span "[EMAIL_ADDRESS][DOMAIN_NAME]" at bounding box center [152, 249] width 127 height 11
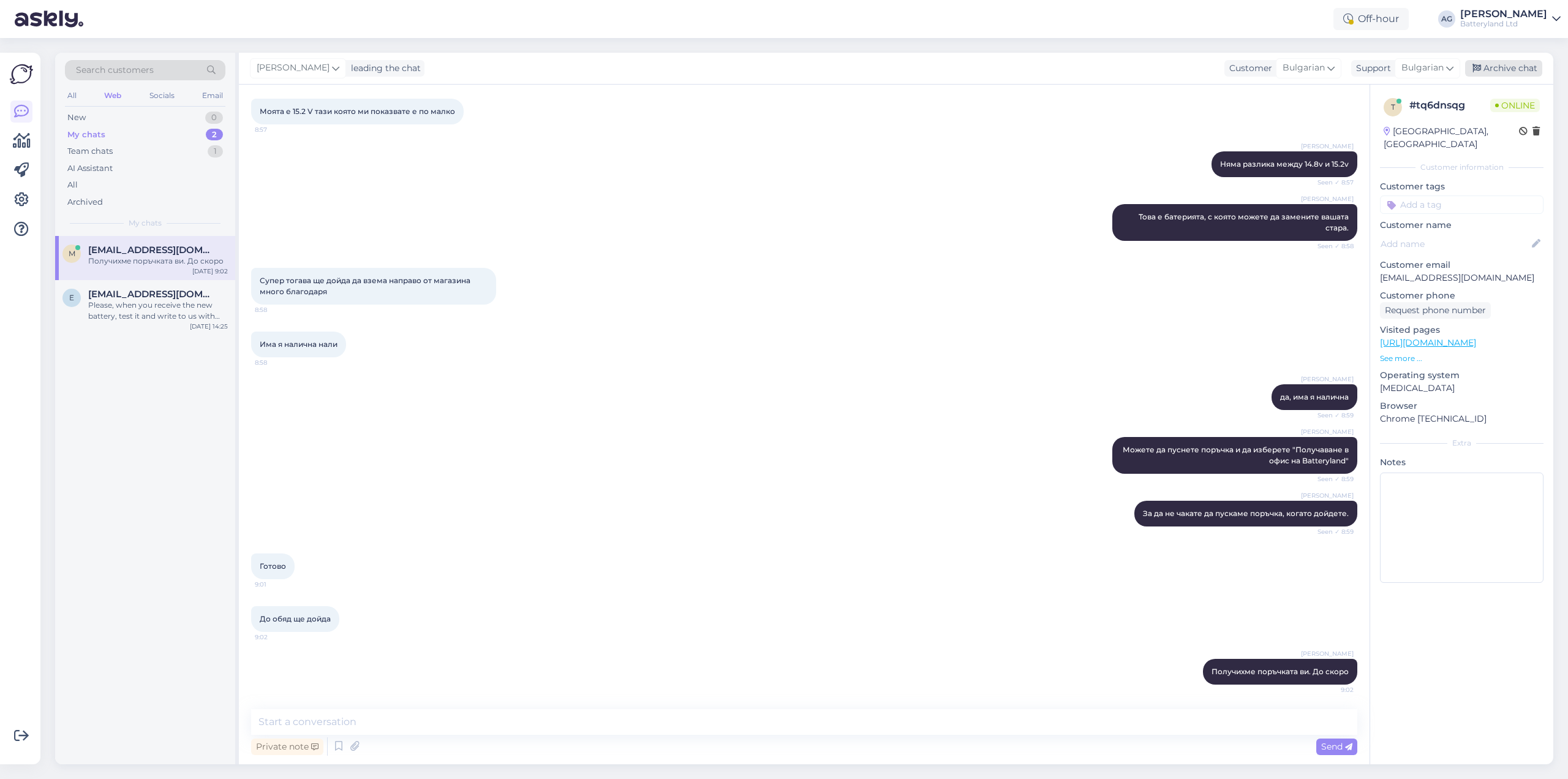
click at [1504, 68] on div "Archive chat" at bounding box center [1503, 69] width 77 height 17
